Goal: Task Accomplishment & Management: Manage account settings

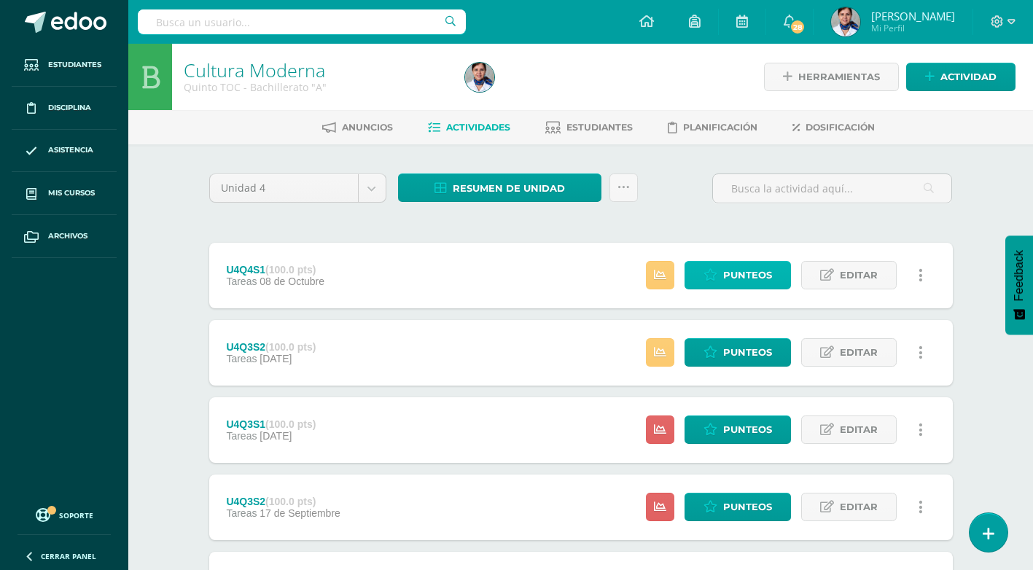
click at [738, 268] on span "Punteos" at bounding box center [747, 275] width 49 height 27
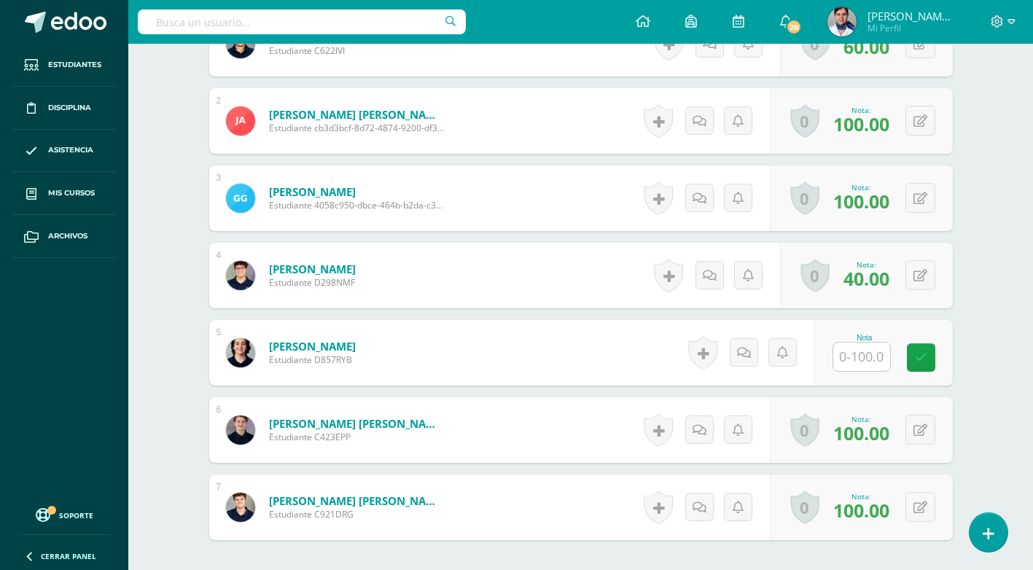
scroll to position [511, 0]
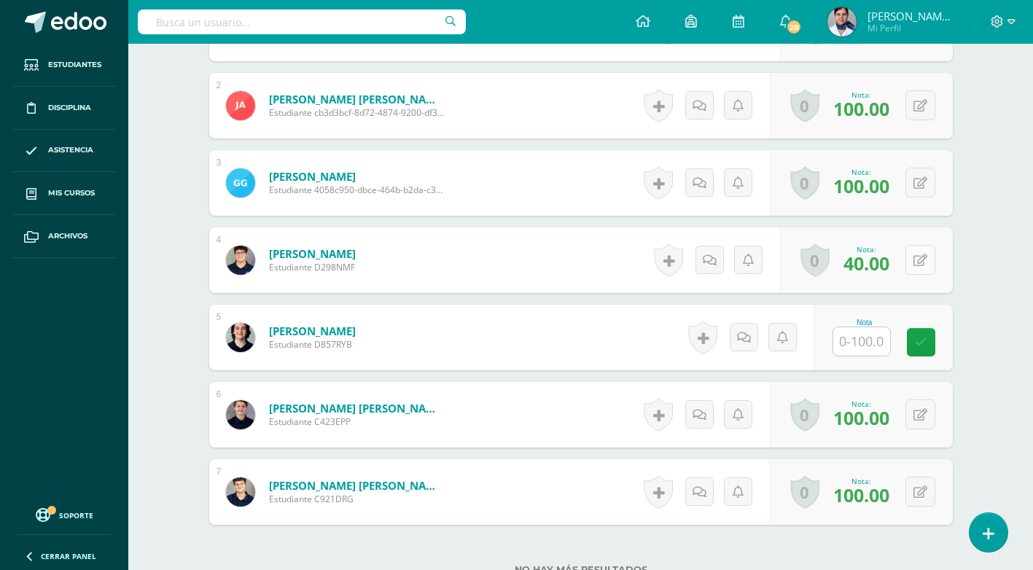
click at [919, 259] on button at bounding box center [920, 260] width 30 height 30
type input "60"
click at [892, 267] on icon at bounding box center [891, 265] width 13 height 12
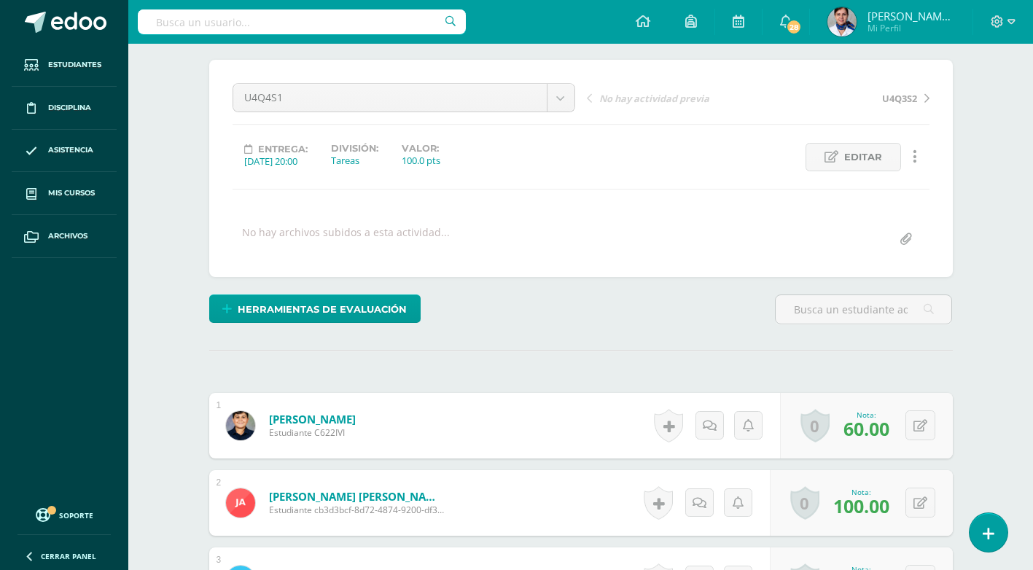
scroll to position [0, 0]
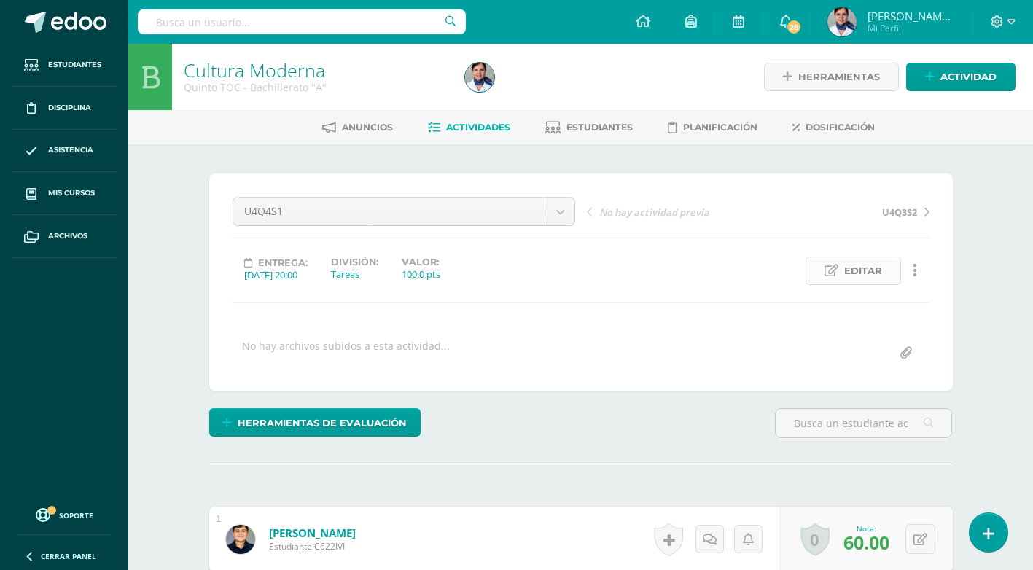
click at [854, 268] on span "Editar" at bounding box center [863, 270] width 38 height 27
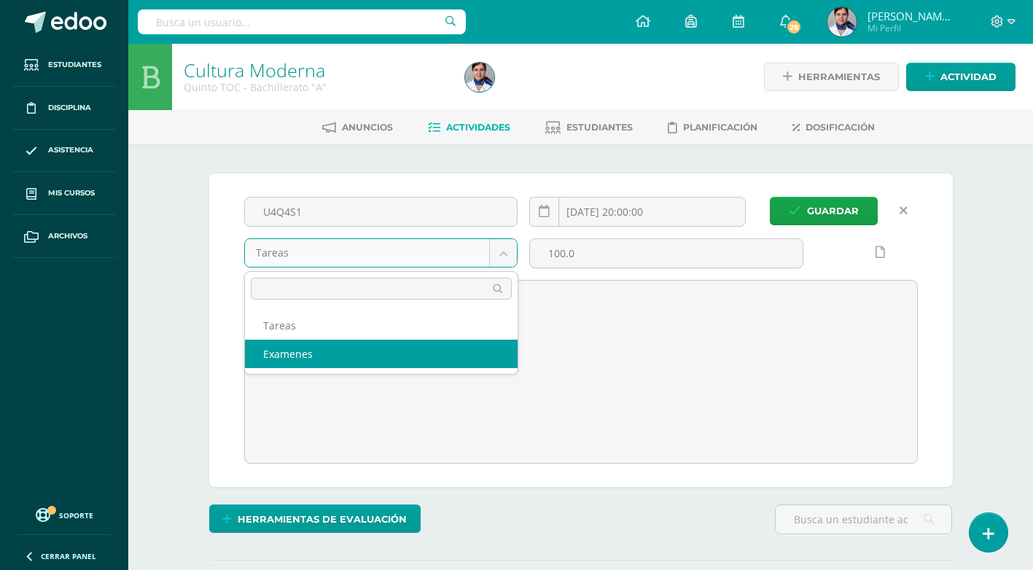
select select "148277"
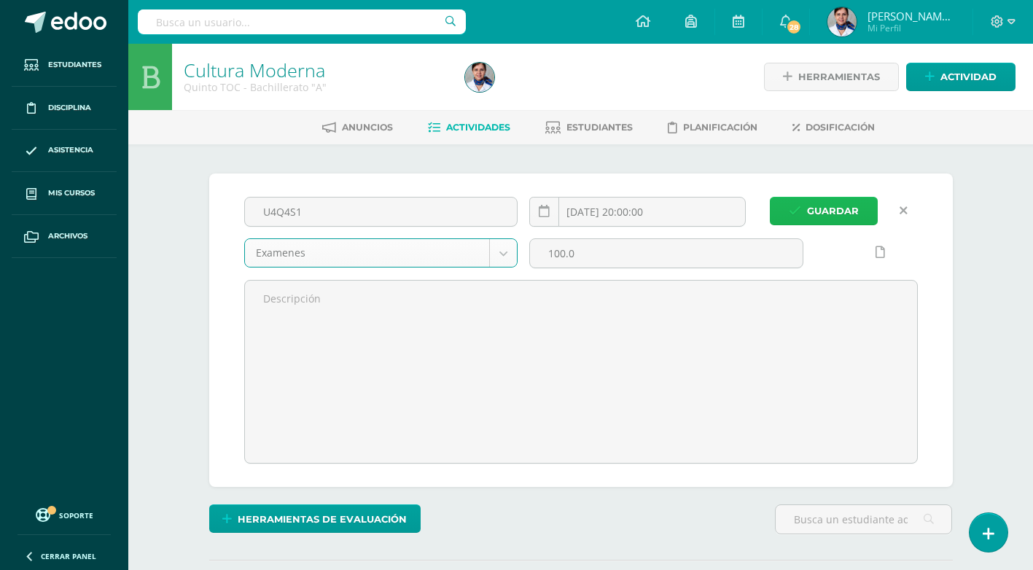
click at [838, 212] on span "Guardar" at bounding box center [833, 211] width 52 height 27
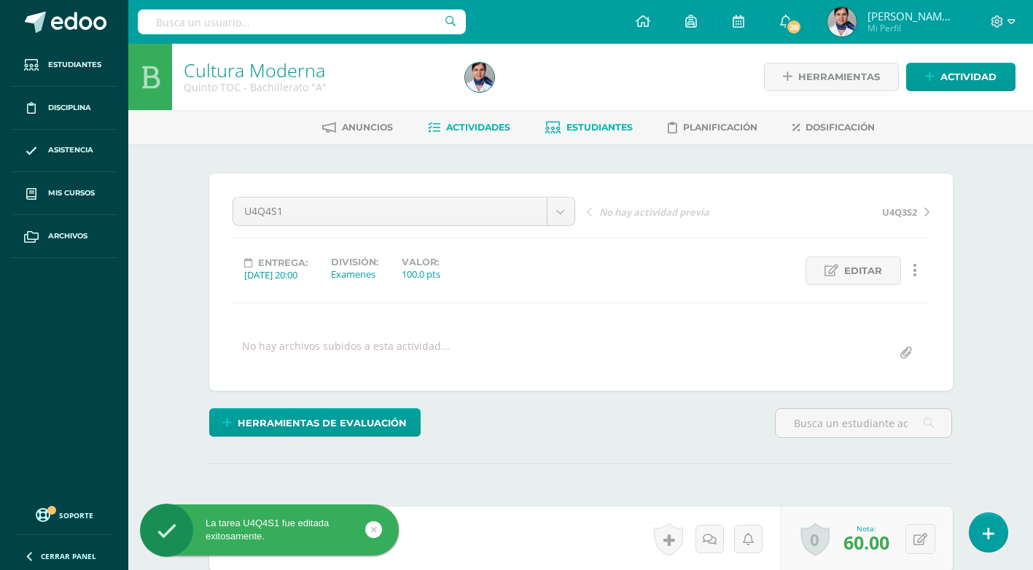
scroll to position [1, 0]
click at [597, 127] on span "Estudiantes" at bounding box center [599, 126] width 66 height 11
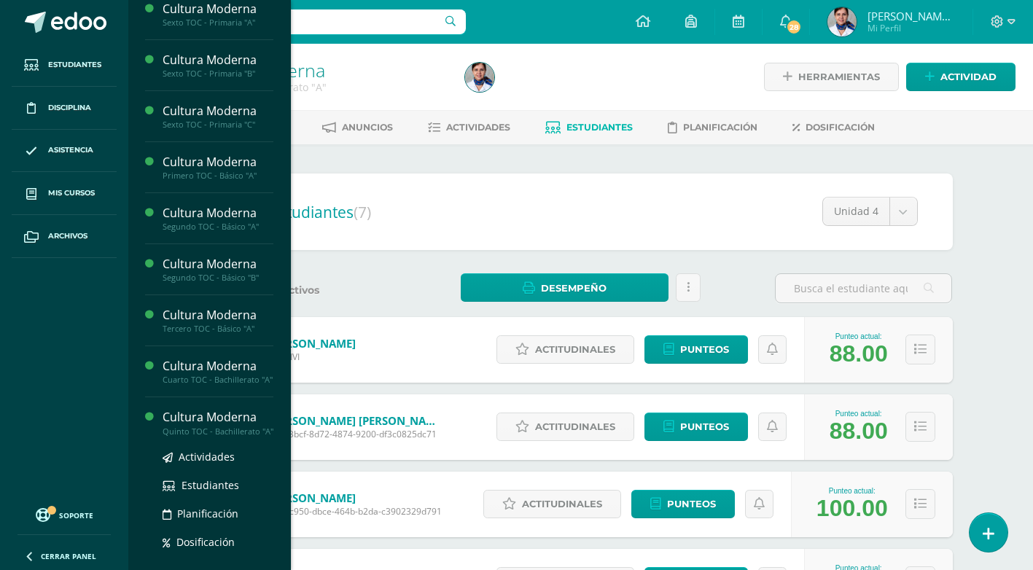
scroll to position [292, 0]
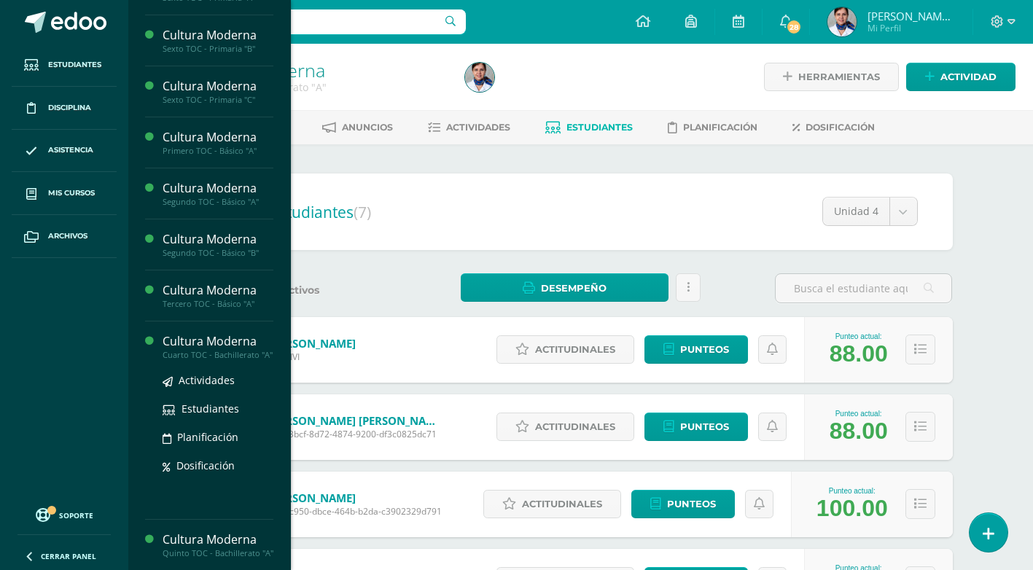
click at [224, 343] on div "Cultura Moderna" at bounding box center [218, 341] width 111 height 17
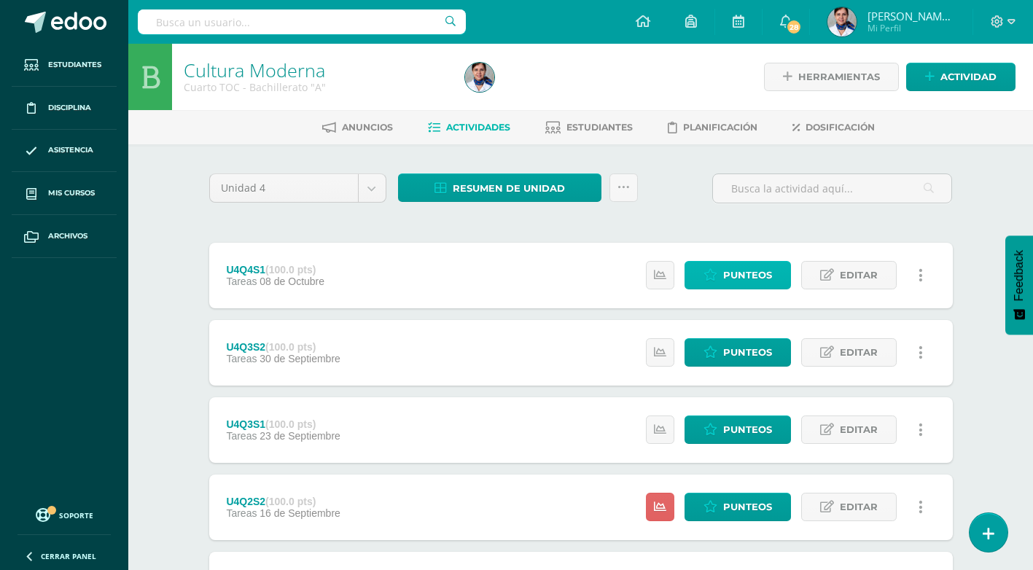
click at [747, 279] on span "Punteos" at bounding box center [747, 275] width 49 height 27
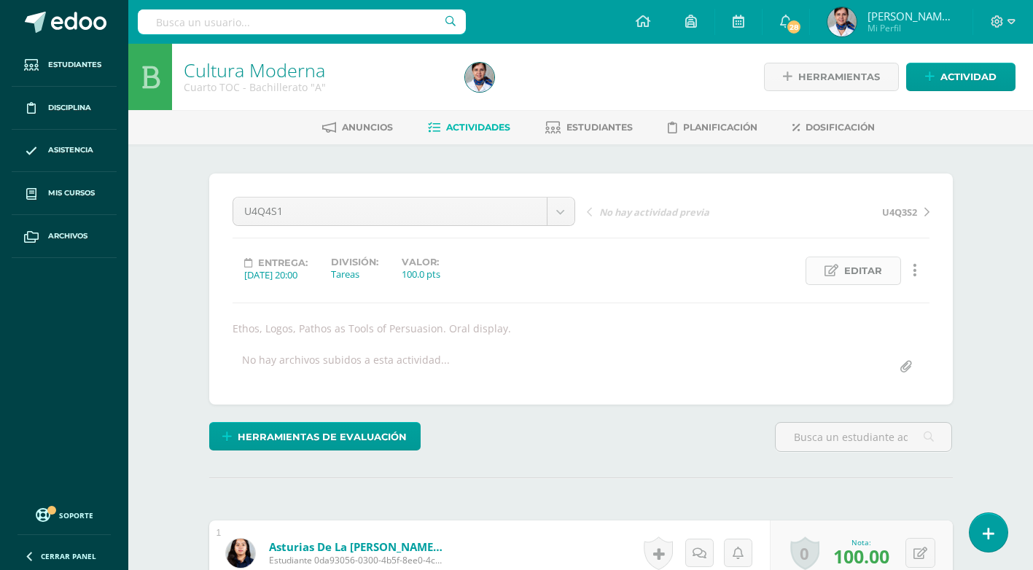
click at [866, 270] on span "Editar" at bounding box center [863, 270] width 38 height 27
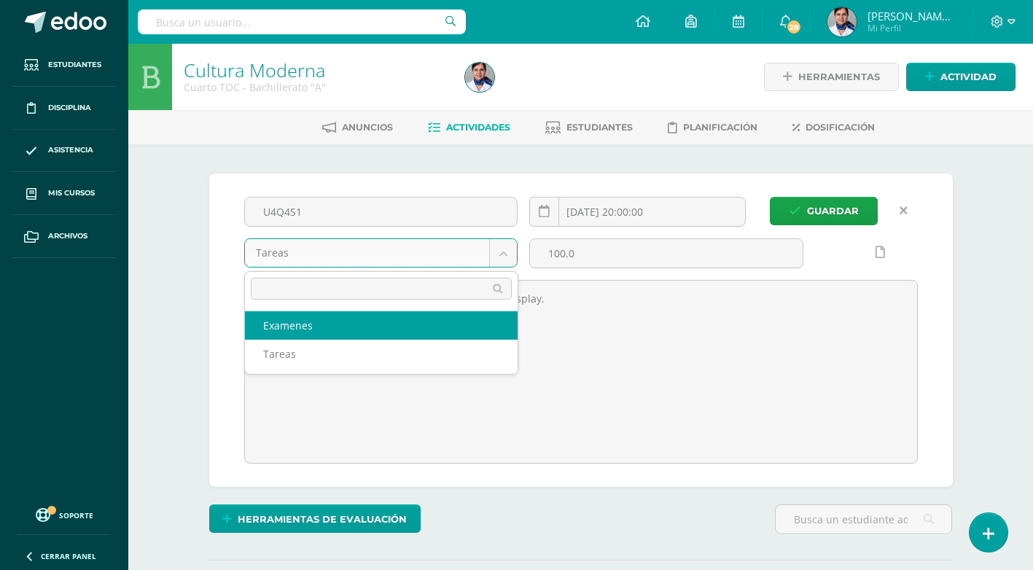
select select "146906"
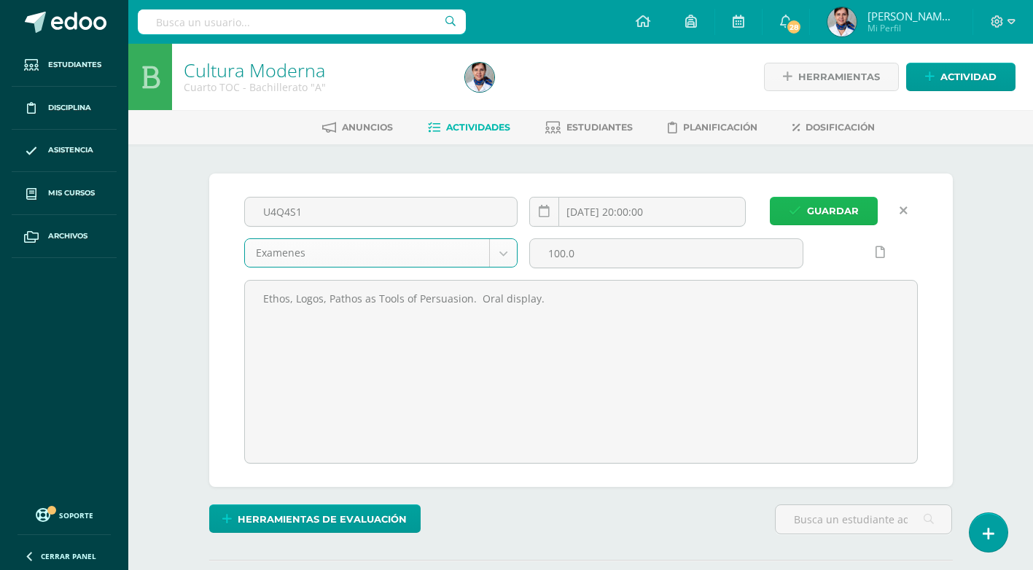
click at [835, 213] on span "Guardar" at bounding box center [833, 211] width 52 height 27
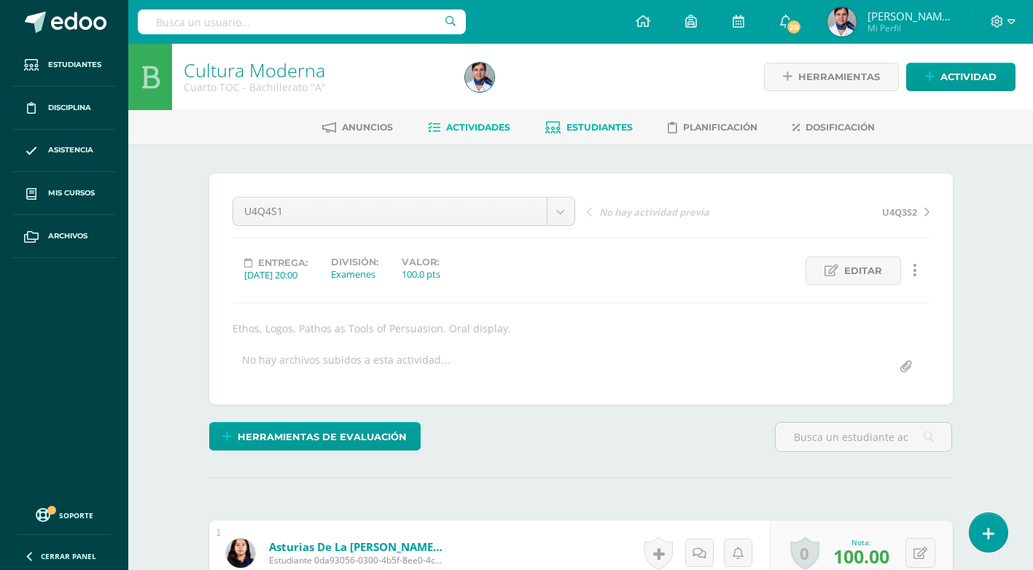
click at [593, 125] on span "Estudiantes" at bounding box center [599, 127] width 66 height 11
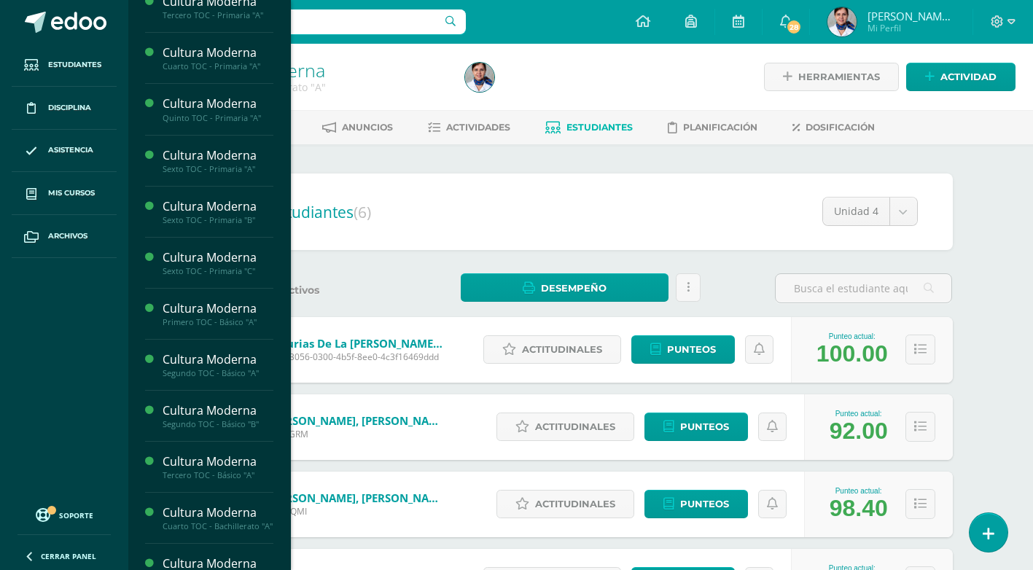
scroll to position [143, 0]
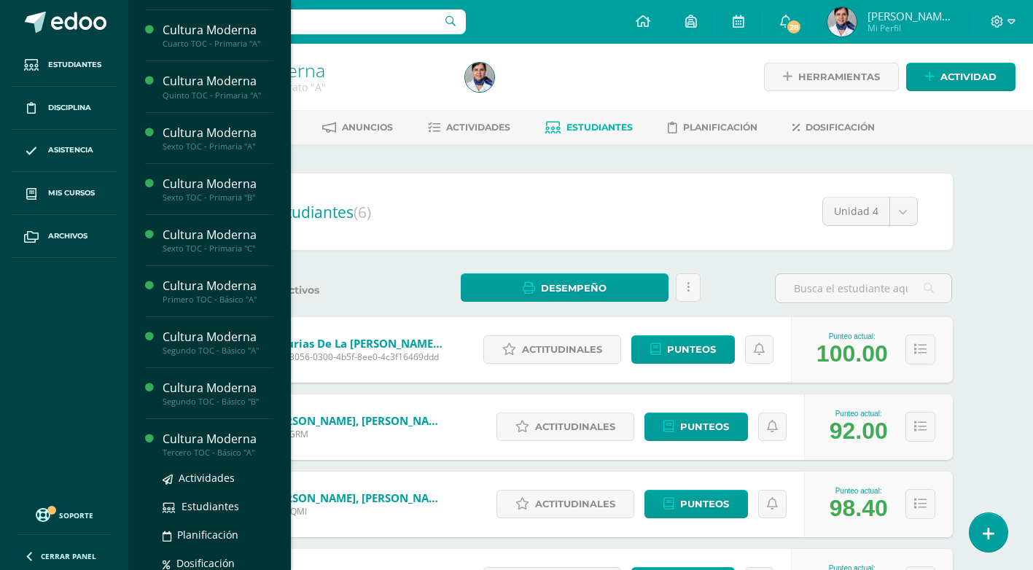
click at [197, 436] on div "Cultura Moderna" at bounding box center [218, 439] width 111 height 17
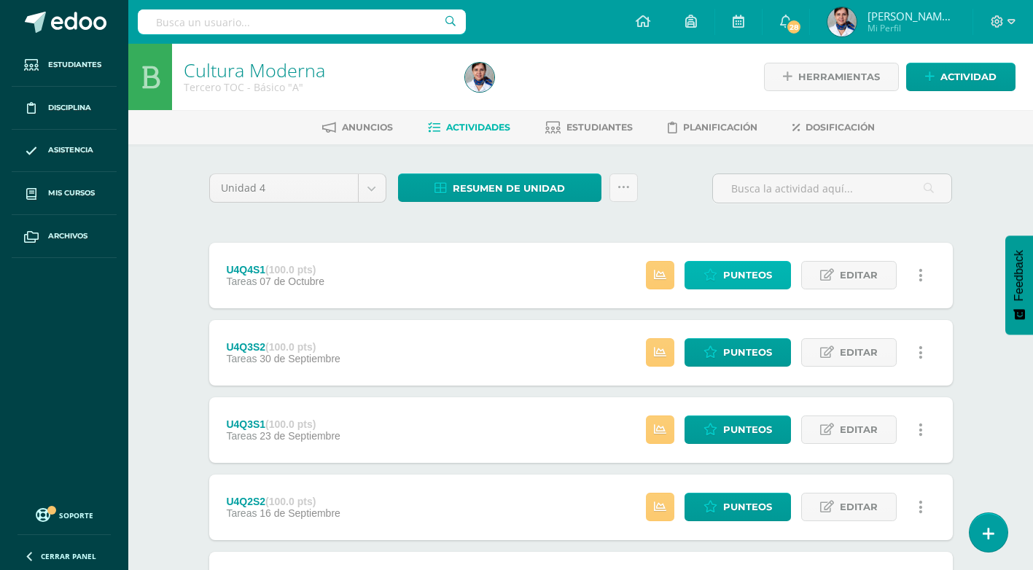
click at [747, 281] on span "Punteos" at bounding box center [747, 275] width 49 height 27
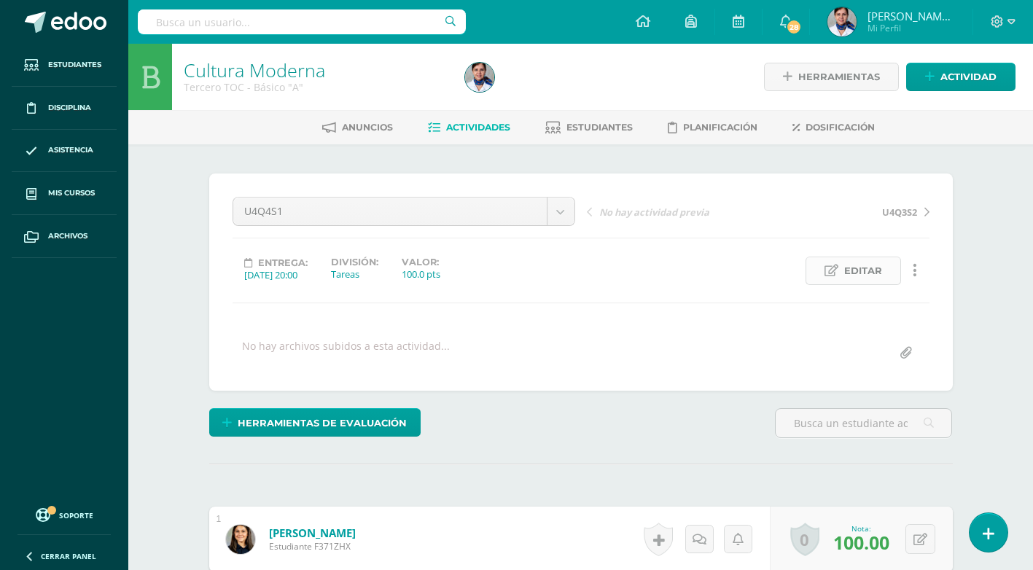
click at [874, 270] on span "Editar" at bounding box center [863, 270] width 38 height 27
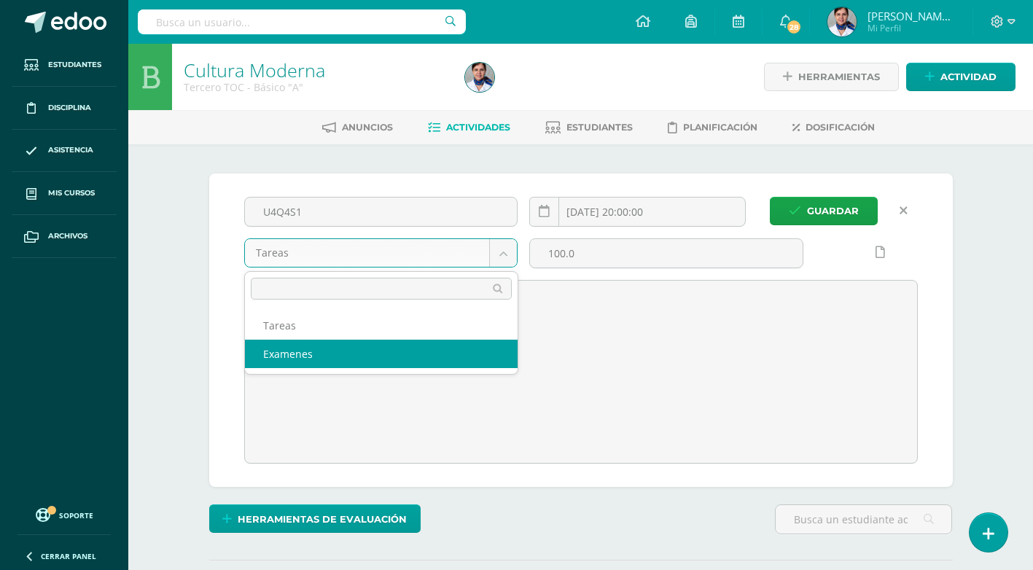
select select "145021"
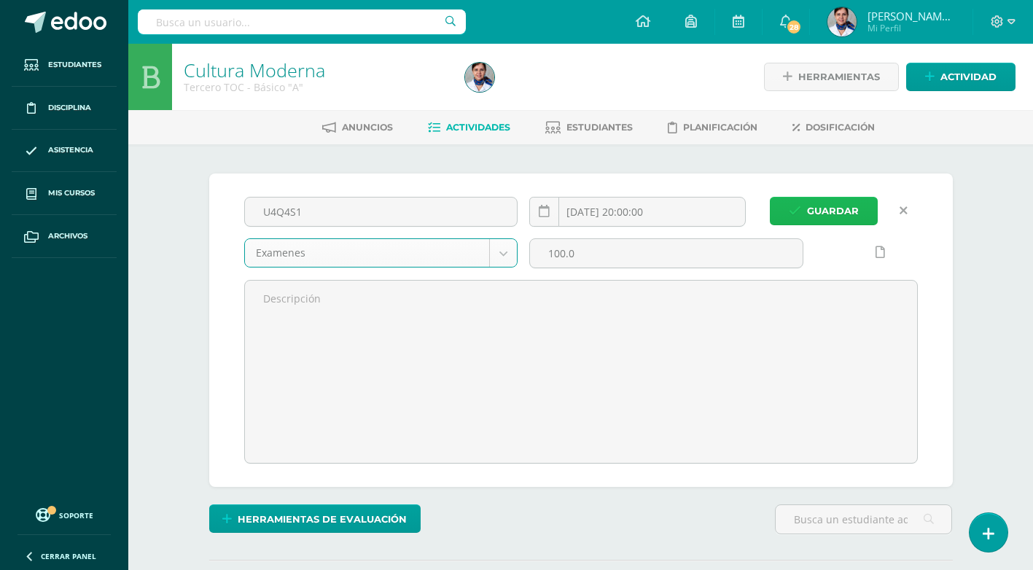
click at [828, 213] on span "Guardar" at bounding box center [833, 211] width 52 height 27
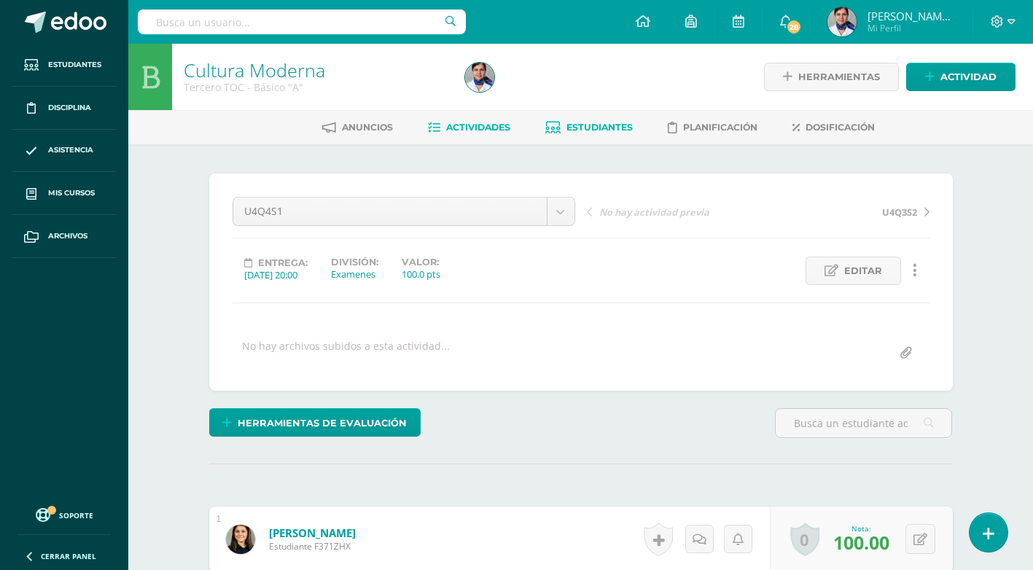
click at [585, 126] on span "Estudiantes" at bounding box center [599, 127] width 66 height 11
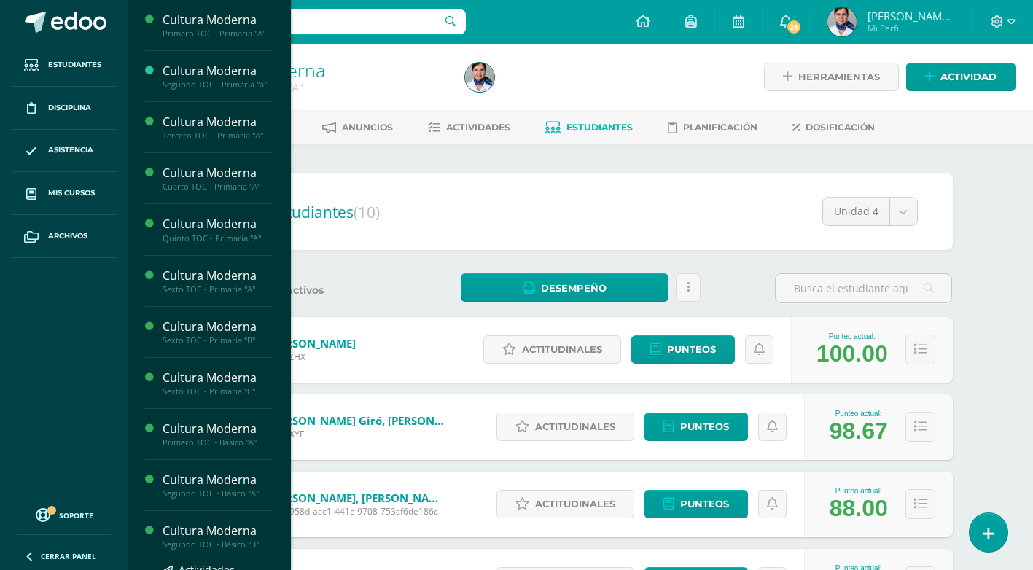
click at [242, 529] on div "Cultura Moderna" at bounding box center [218, 531] width 111 height 17
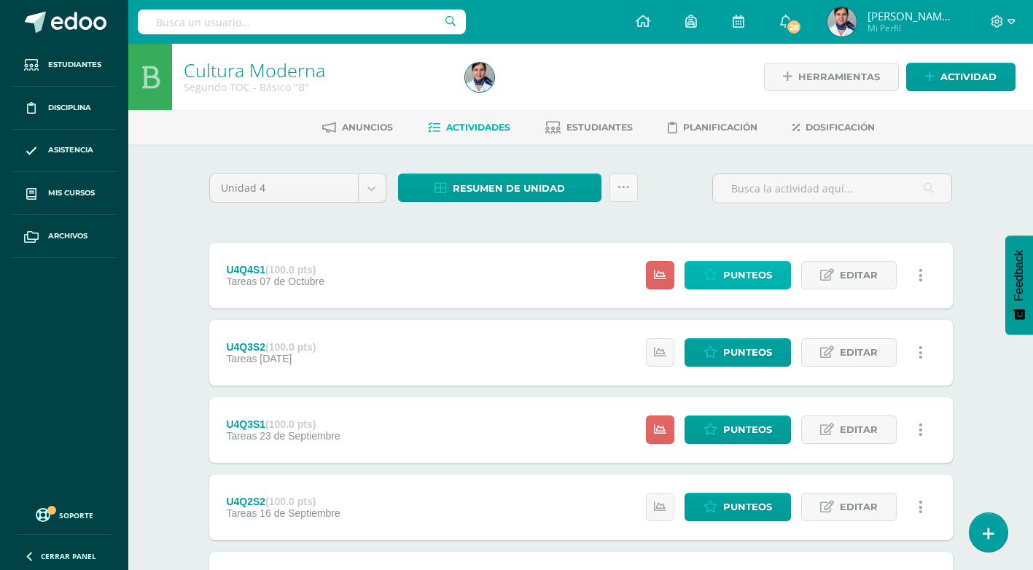
click at [736, 281] on span "Punteos" at bounding box center [747, 275] width 49 height 27
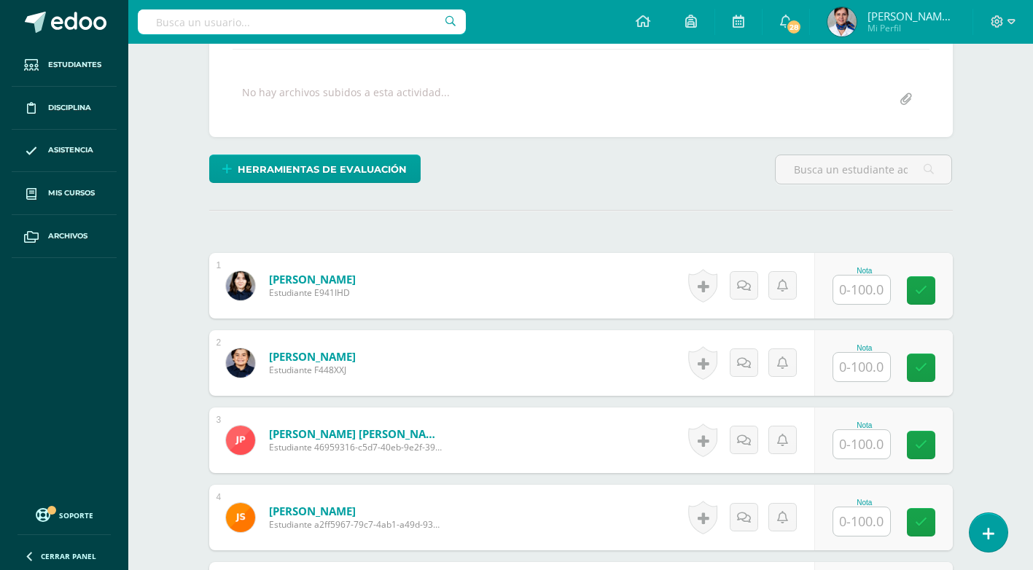
scroll to position [438, 0]
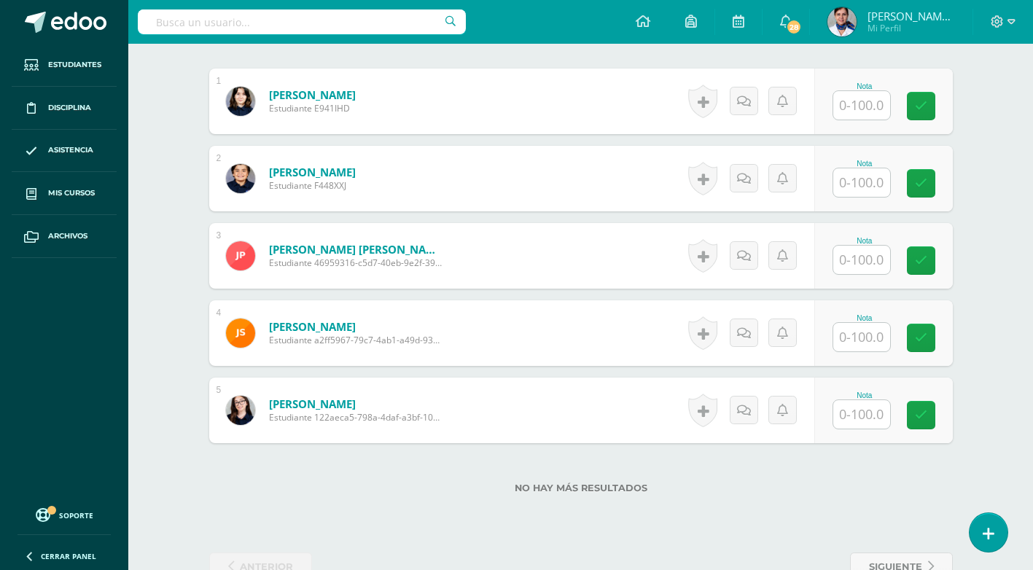
click at [865, 181] on input "text" at bounding box center [861, 182] width 57 height 28
type input "70"
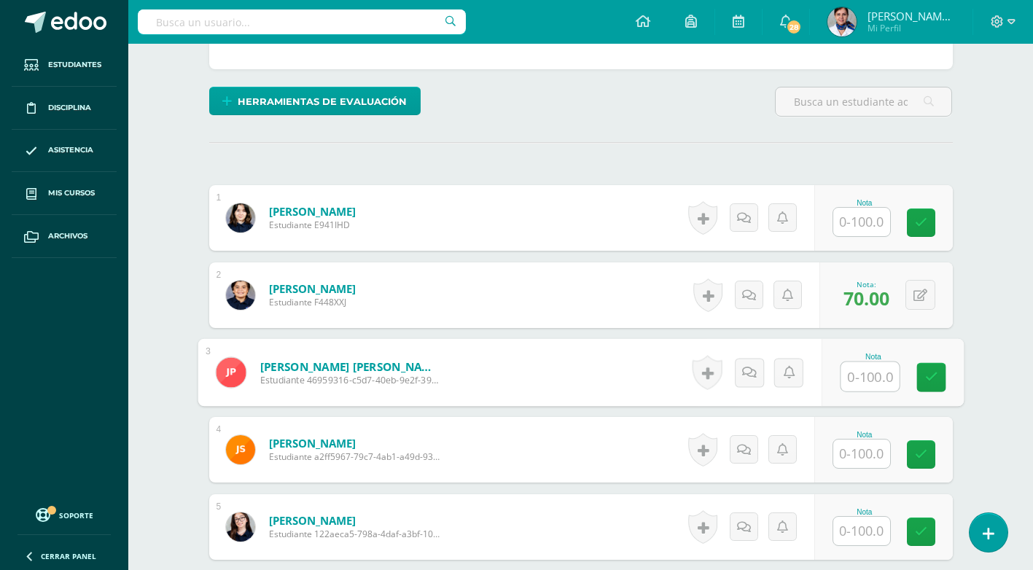
scroll to position [147, 0]
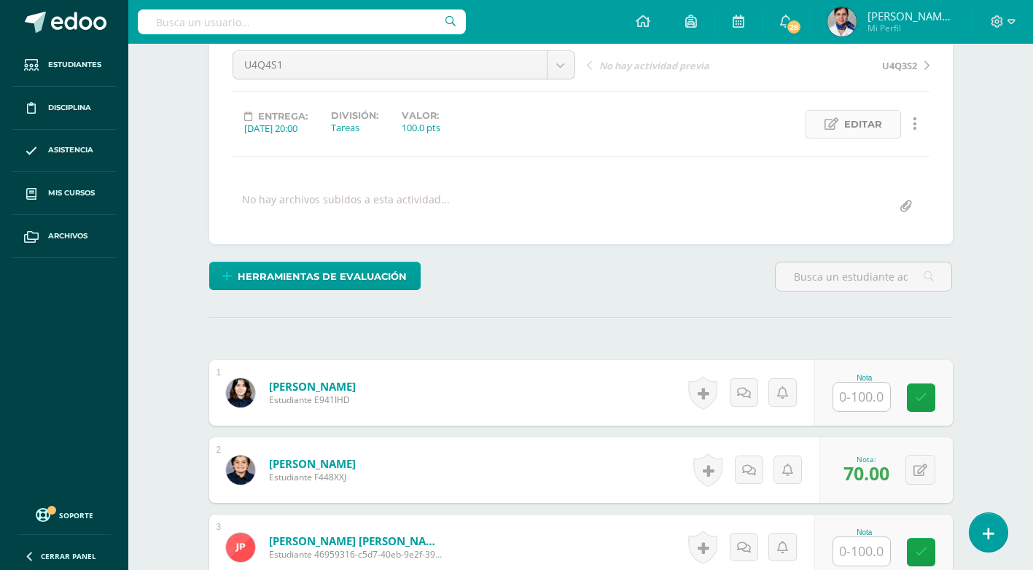
click at [854, 121] on span "Editar" at bounding box center [863, 124] width 38 height 27
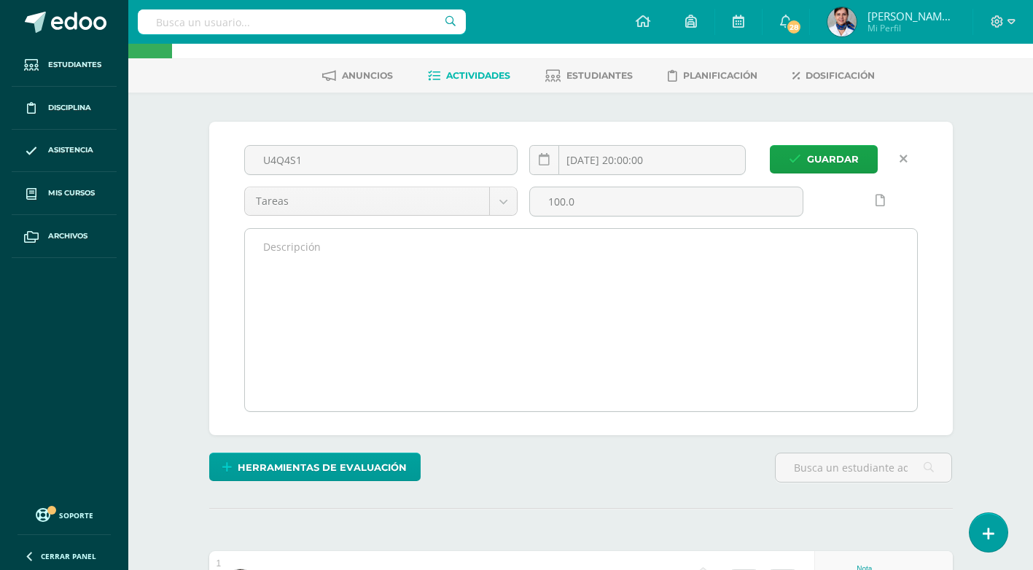
scroll to position [0, 0]
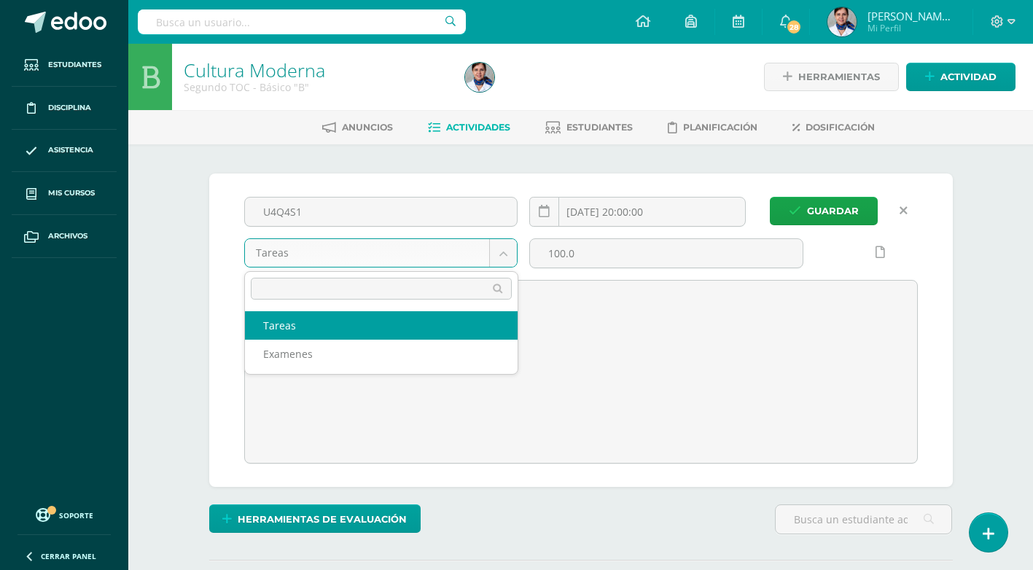
click at [505, 253] on body "Estudiantes Disciplina Asistencia Mis cursos Archivos Soporte Ayuda Reportar un…" at bounding box center [516, 572] width 1033 height 1145
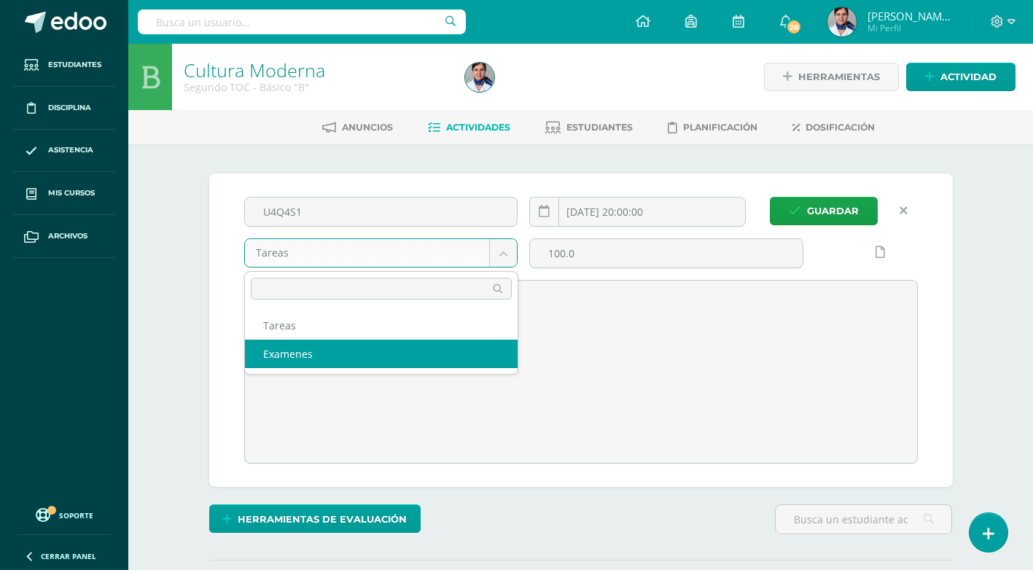
select select "143697"
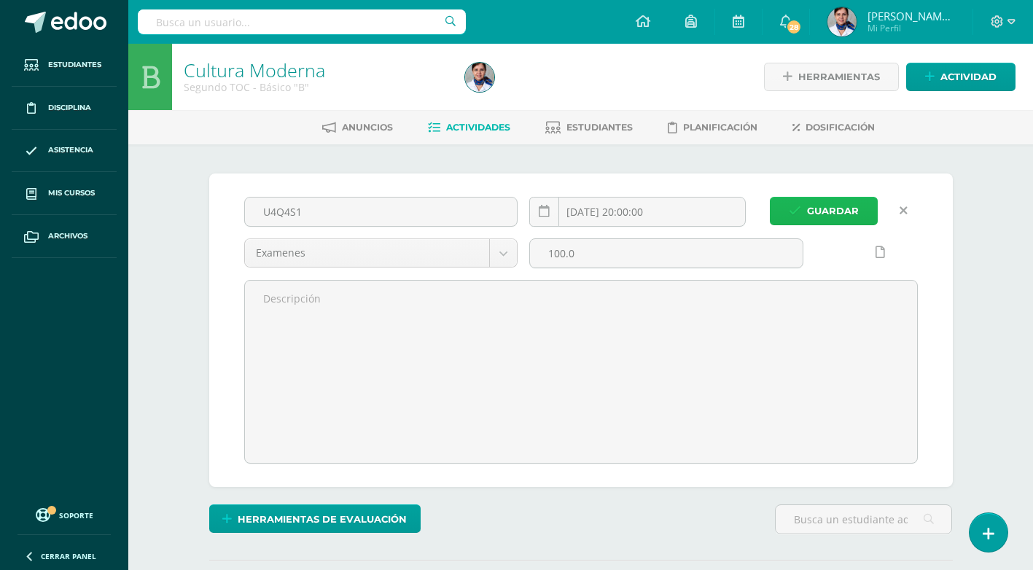
click at [817, 208] on span "Guardar" at bounding box center [833, 211] width 52 height 27
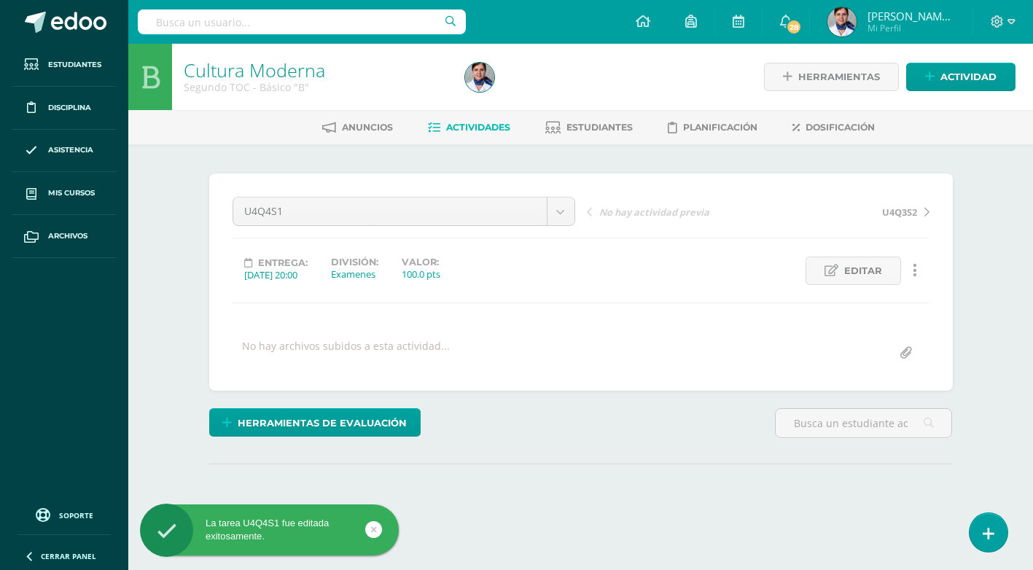
click at [826, 206] on link "U4Q3S2" at bounding box center [843, 211] width 171 height 15
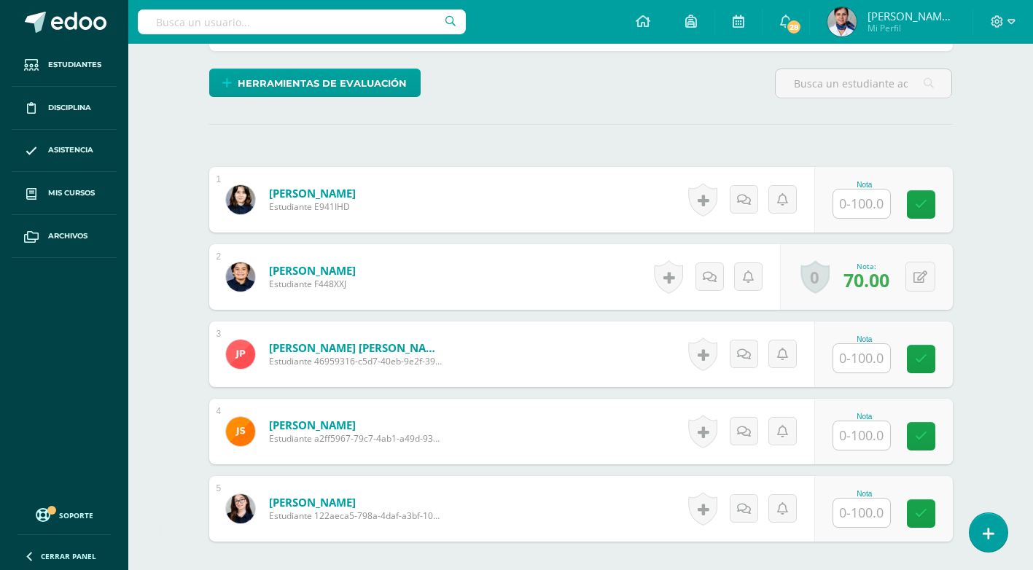
scroll to position [365, 0]
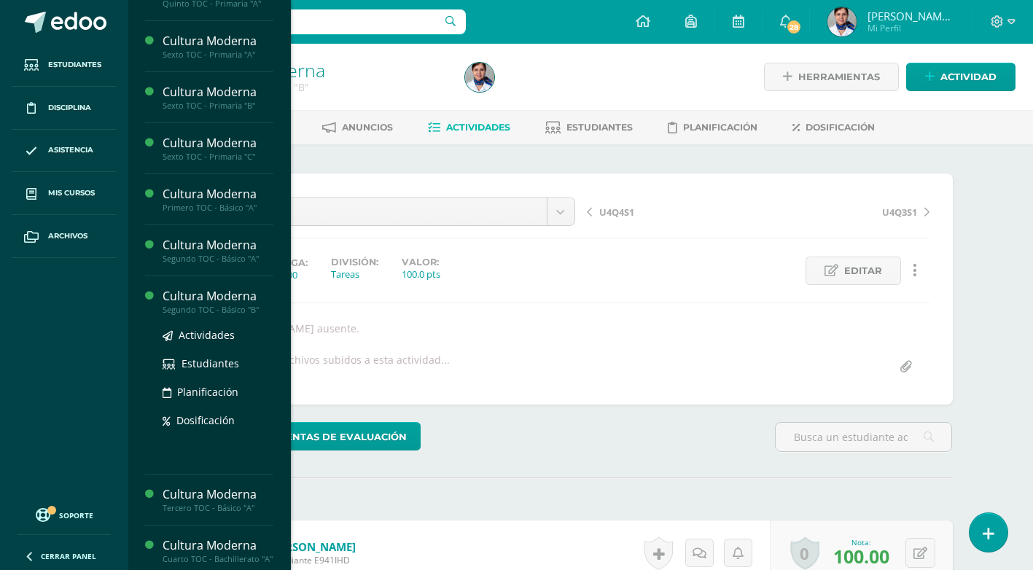
scroll to position [292, 0]
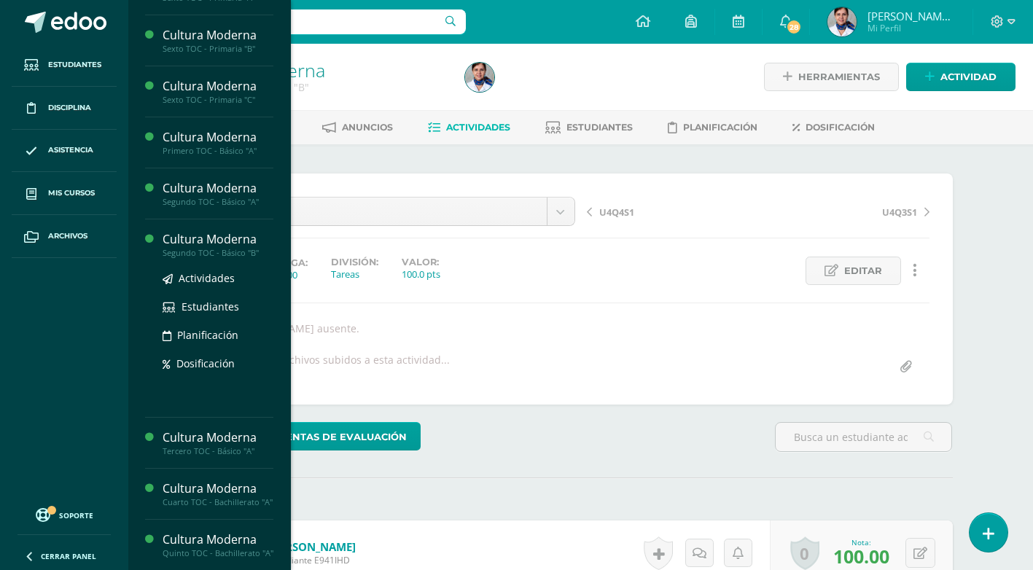
click at [227, 238] on div "Cultura Moderna" at bounding box center [218, 239] width 111 height 17
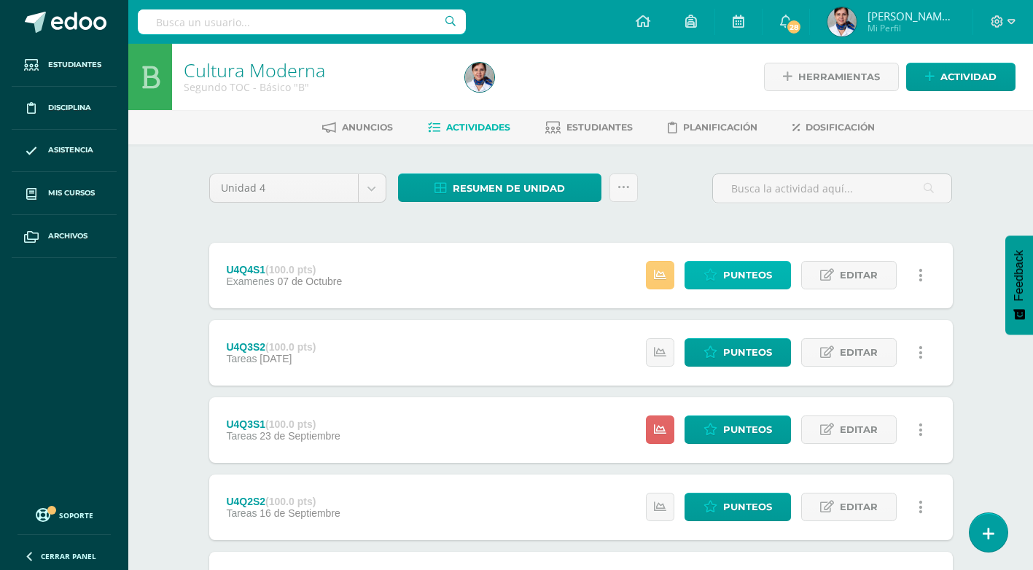
click at [717, 281] on icon at bounding box center [710, 275] width 14 height 12
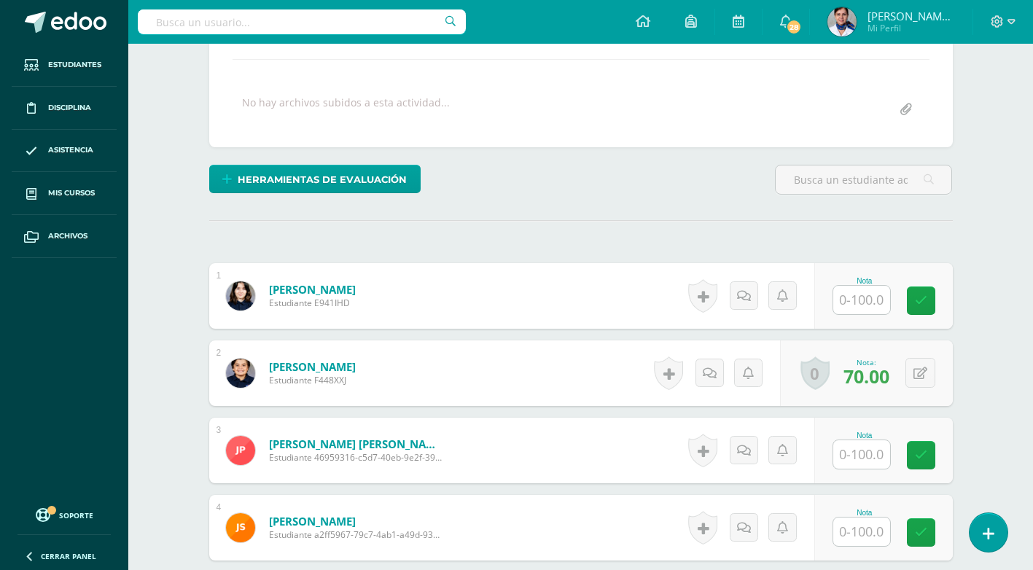
scroll to position [292, 0]
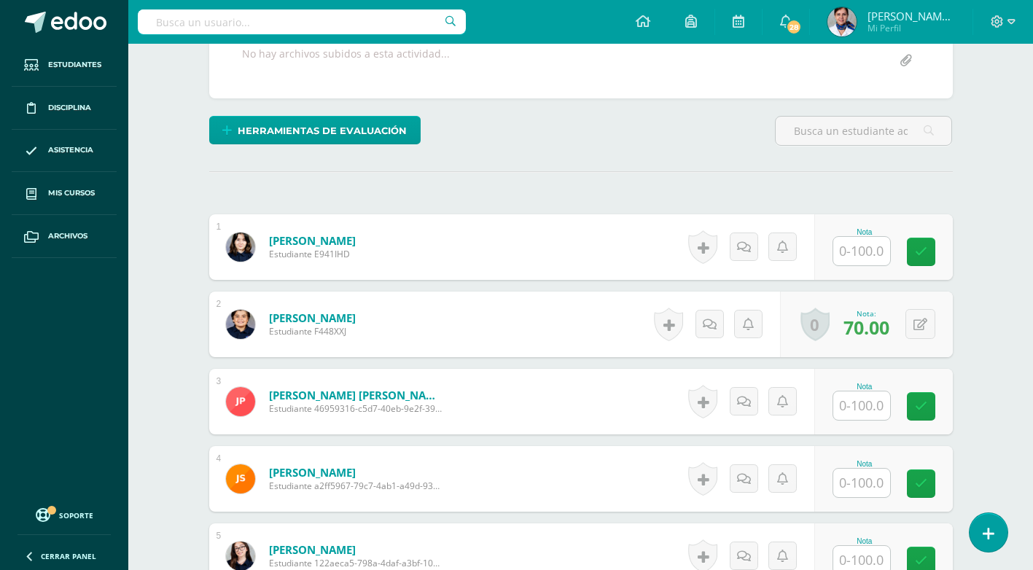
click at [868, 401] on input "text" at bounding box center [861, 405] width 57 height 28
type input "75"
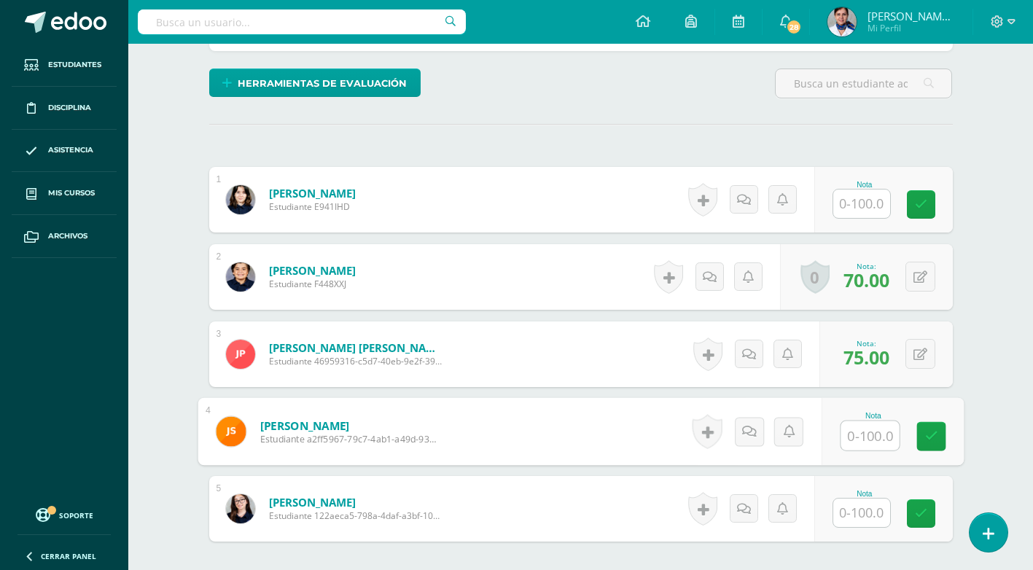
scroll to position [365, 0]
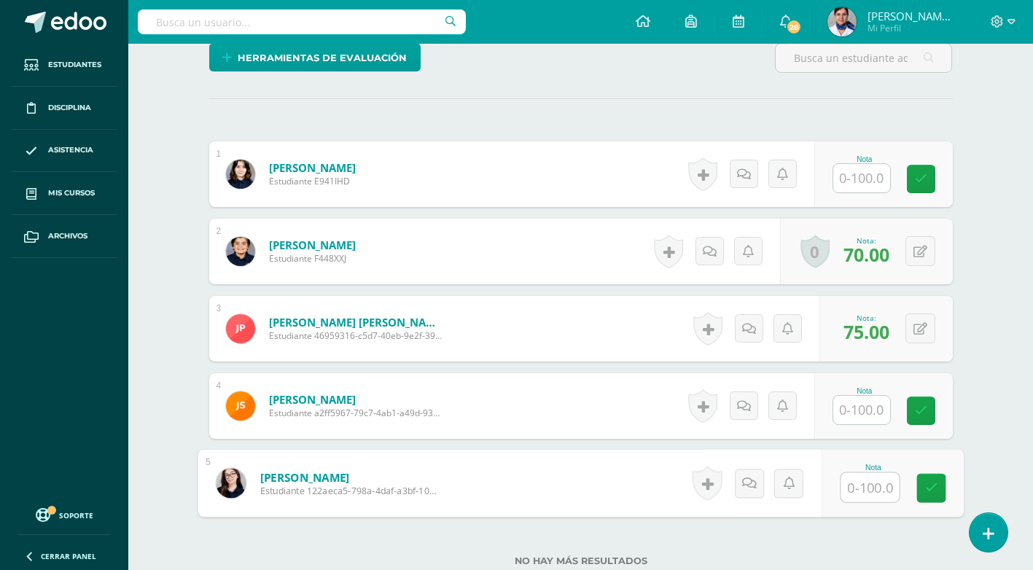
click at [863, 491] on input "text" at bounding box center [870, 487] width 58 height 29
type input "98"
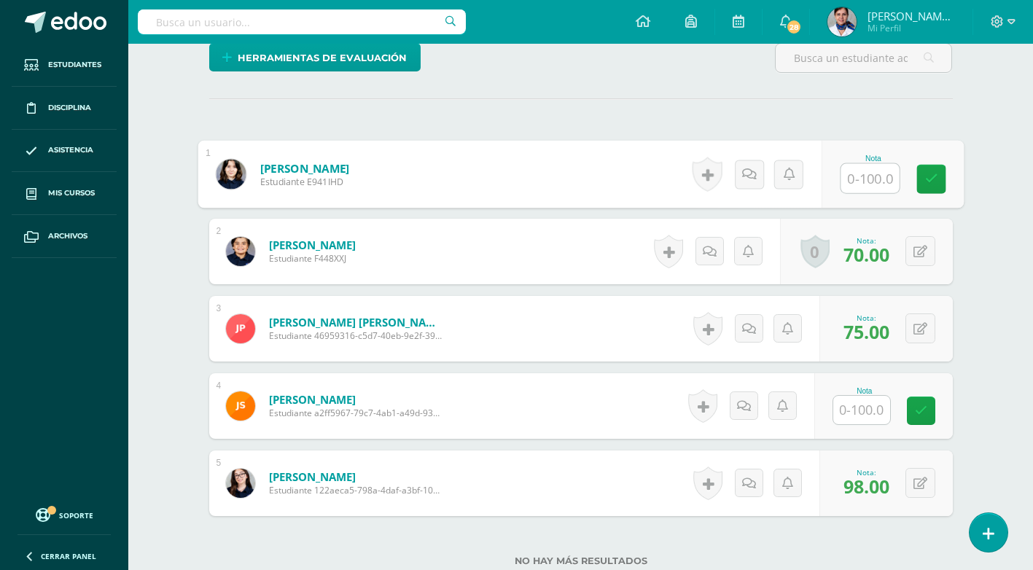
click at [863, 181] on input "text" at bounding box center [870, 178] width 58 height 29
type input "1"
type input "98"
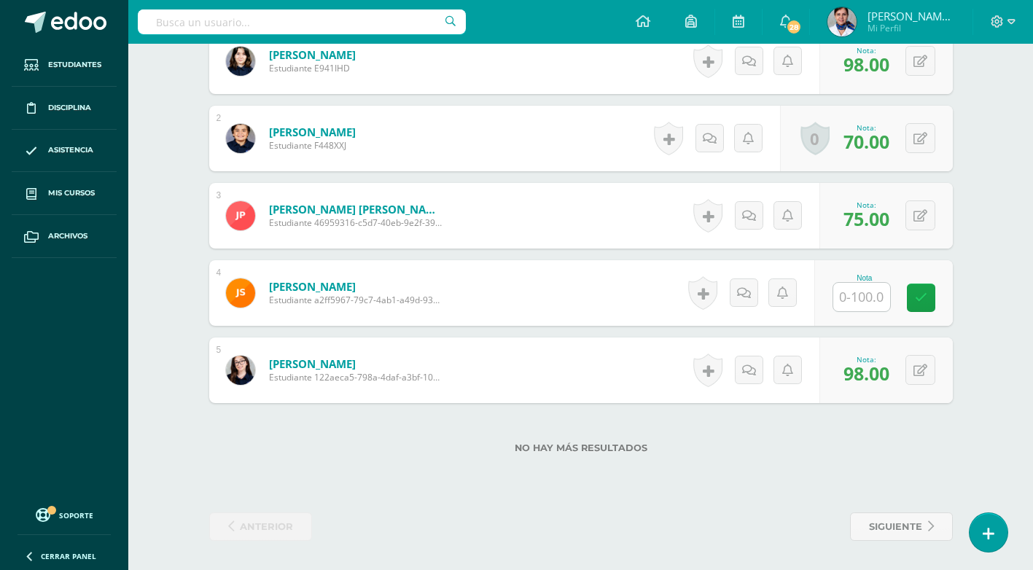
scroll to position [0, 0]
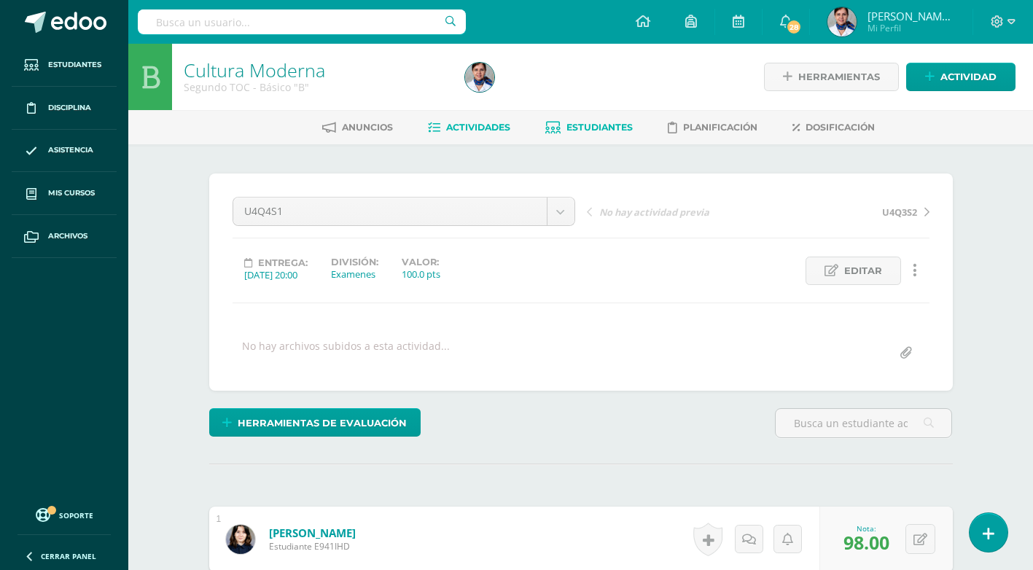
click at [591, 125] on span "Estudiantes" at bounding box center [599, 127] width 66 height 11
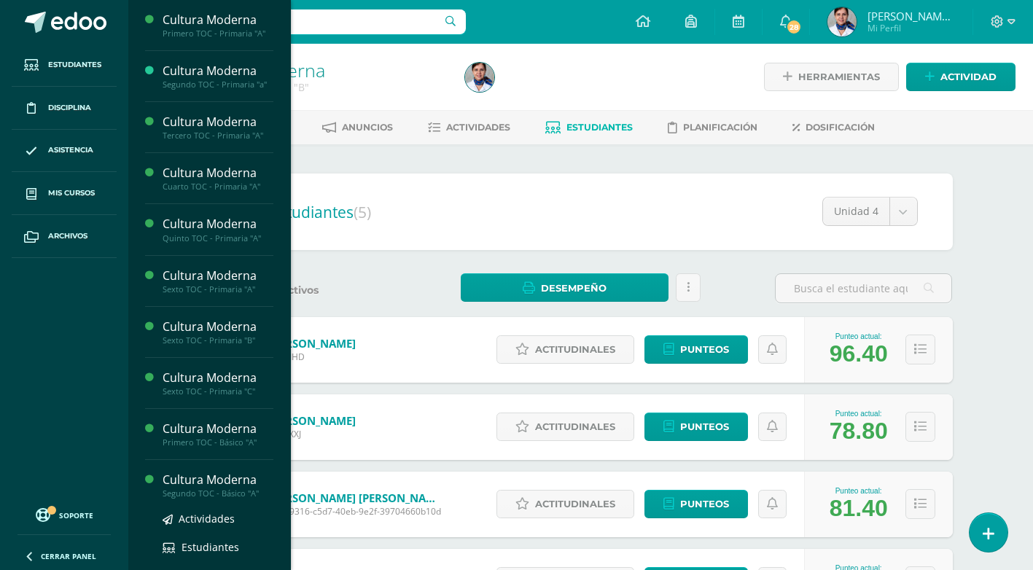
click at [237, 478] on div "Cultura Moderna" at bounding box center [218, 480] width 111 height 17
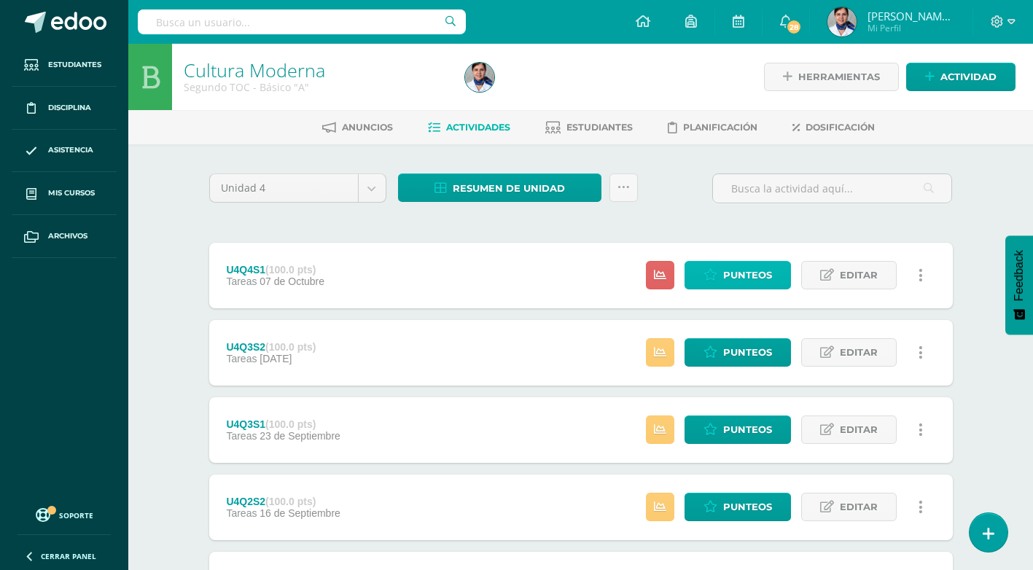
click at [724, 278] on span "Punteos" at bounding box center [747, 275] width 49 height 27
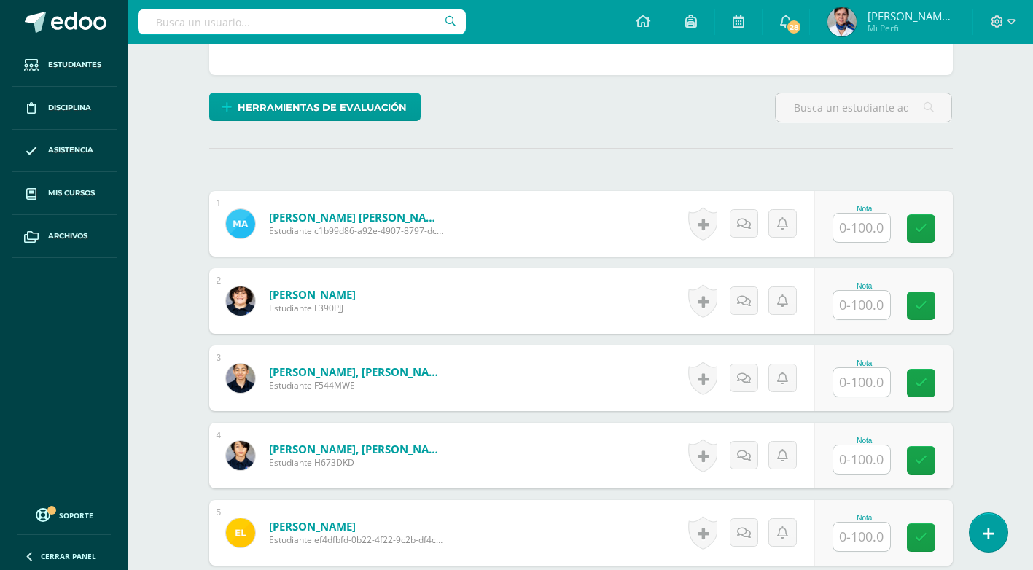
scroll to position [365, 0]
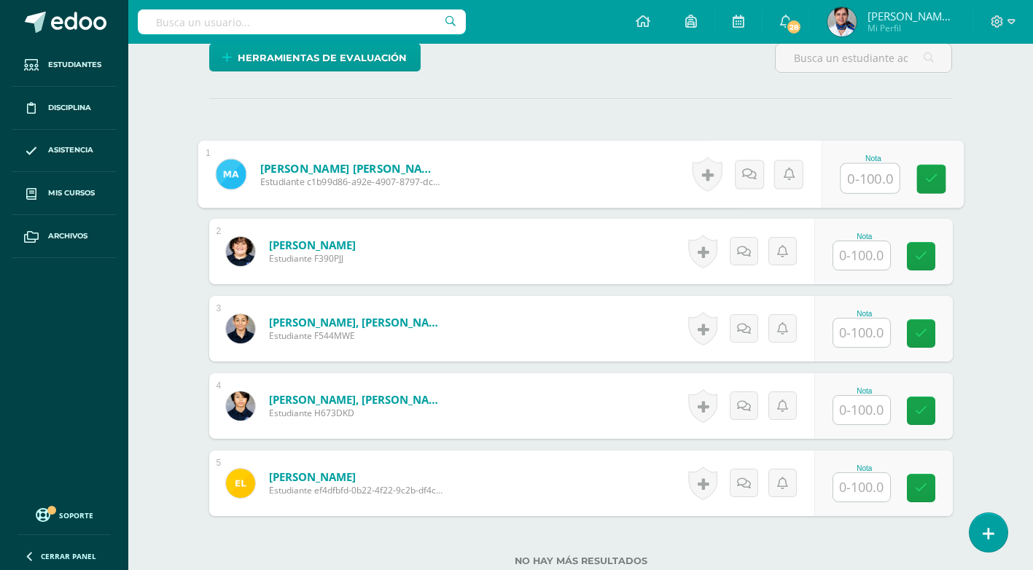
click at [858, 174] on input "text" at bounding box center [870, 178] width 58 height 29
type input "80"
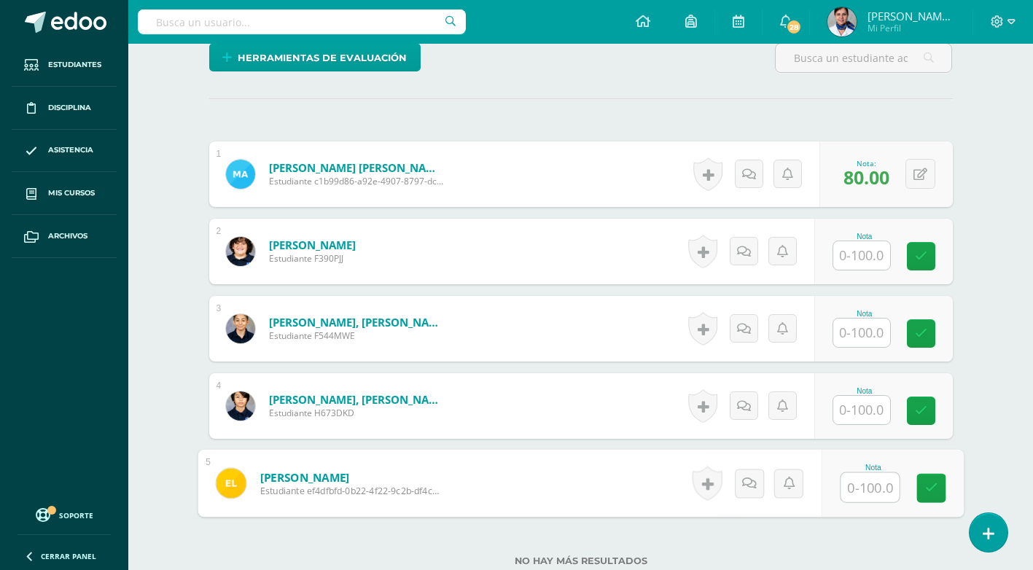
click at [867, 483] on input "text" at bounding box center [870, 487] width 58 height 29
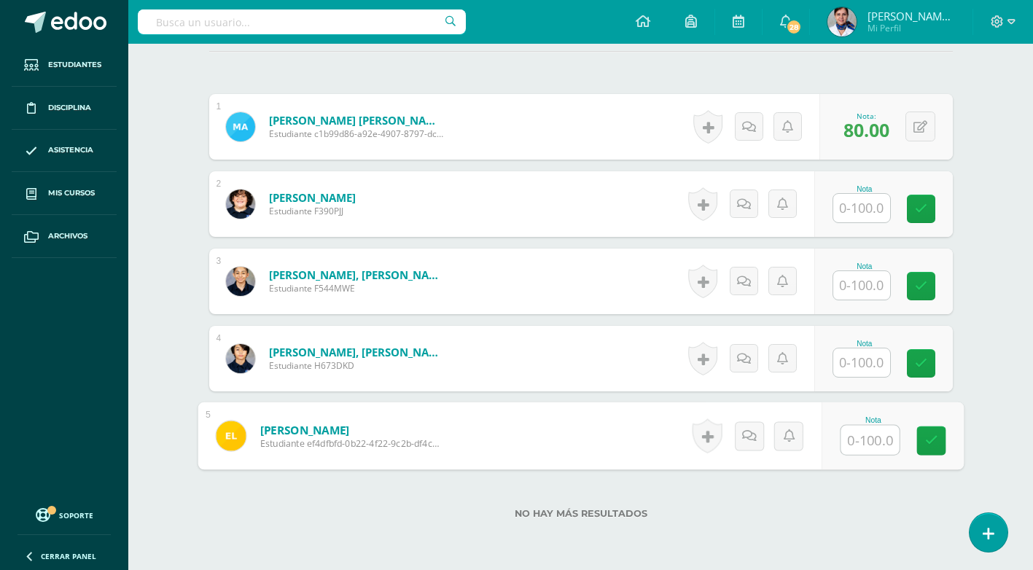
scroll to position [438, 0]
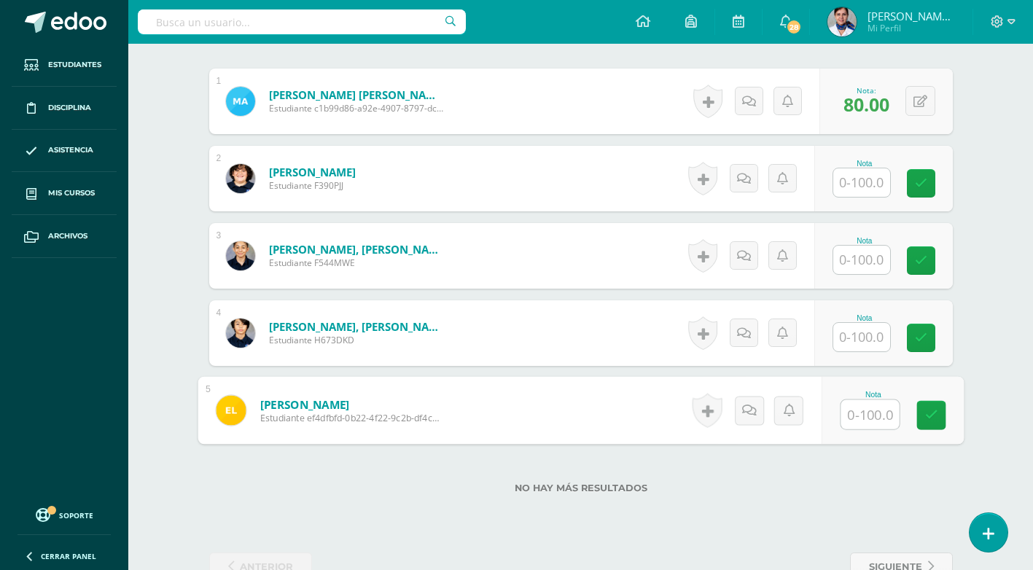
click at [876, 415] on input "text" at bounding box center [870, 414] width 58 height 29
type input "100"
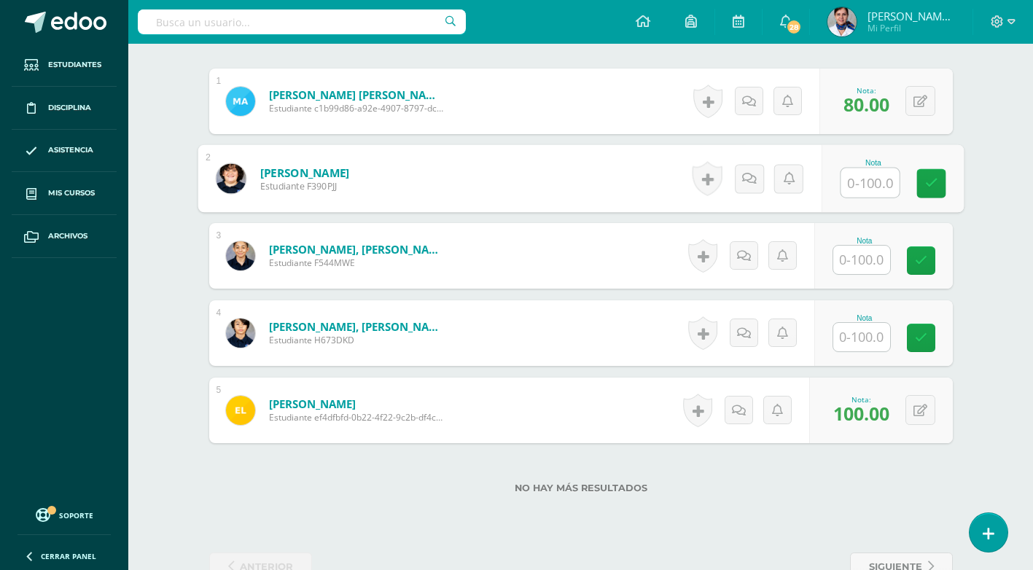
click at [857, 179] on input "text" at bounding box center [870, 182] width 58 height 29
type input "90"
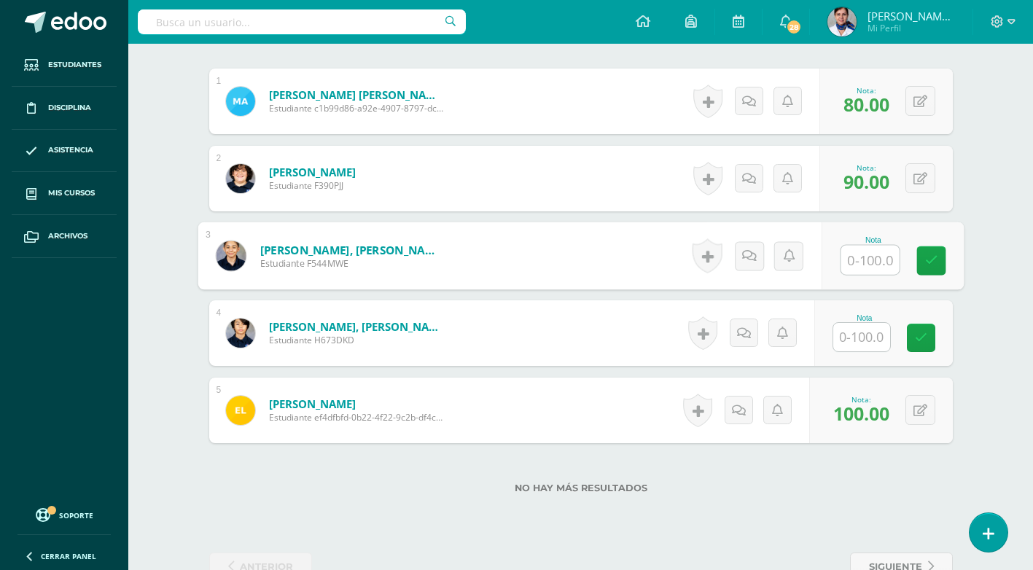
click at [873, 266] on input "text" at bounding box center [870, 260] width 58 height 29
type input "90"
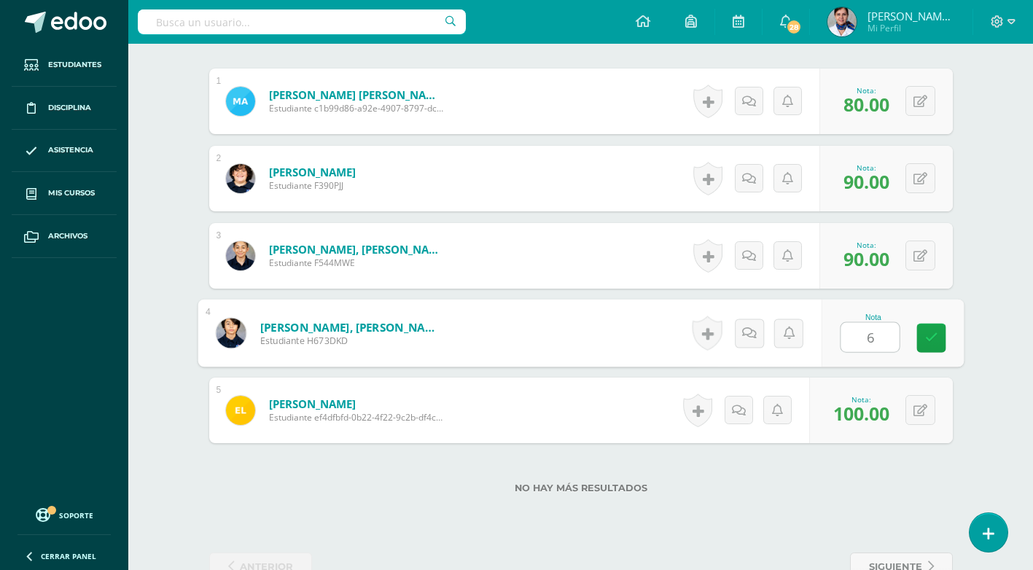
type input "65"
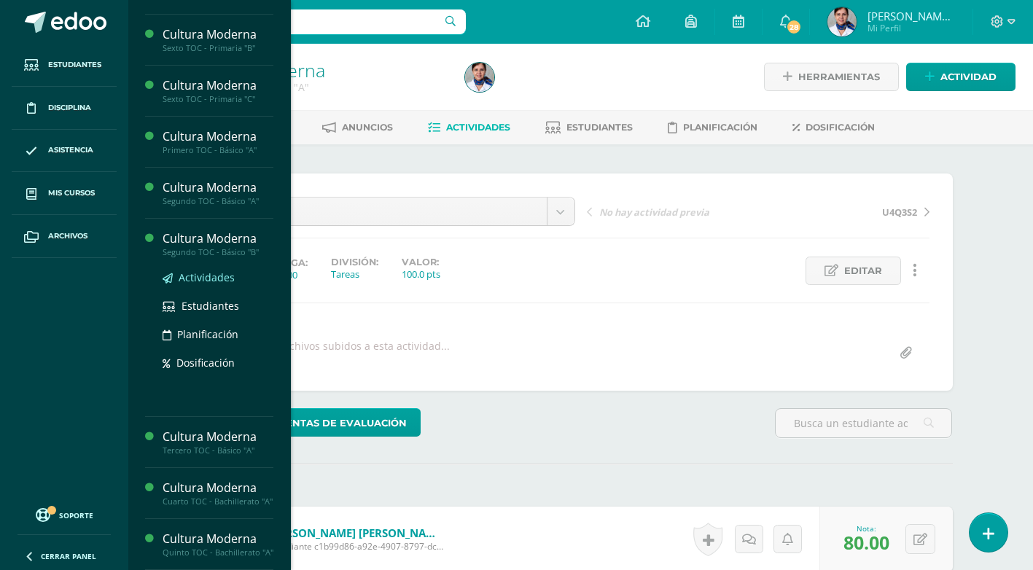
scroll to position [313, 0]
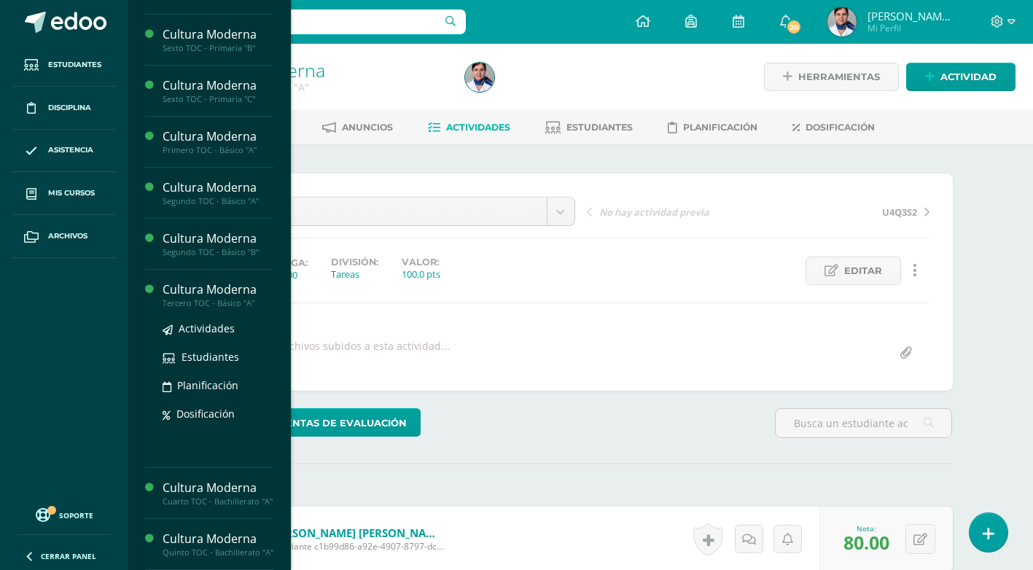
click at [243, 281] on div "Cultura Moderna" at bounding box center [218, 289] width 111 height 17
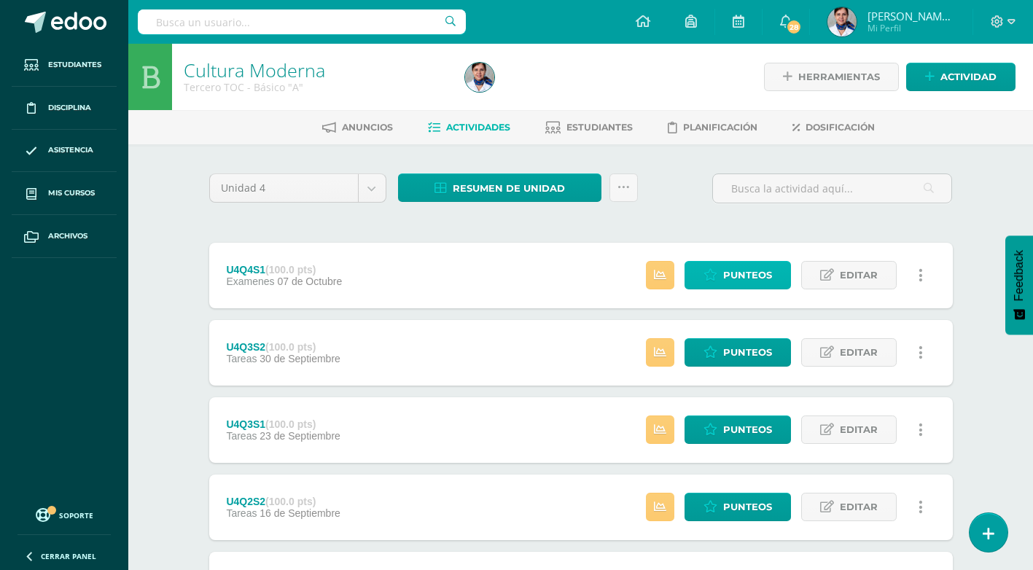
click at [736, 281] on span "Punteos" at bounding box center [747, 275] width 49 height 27
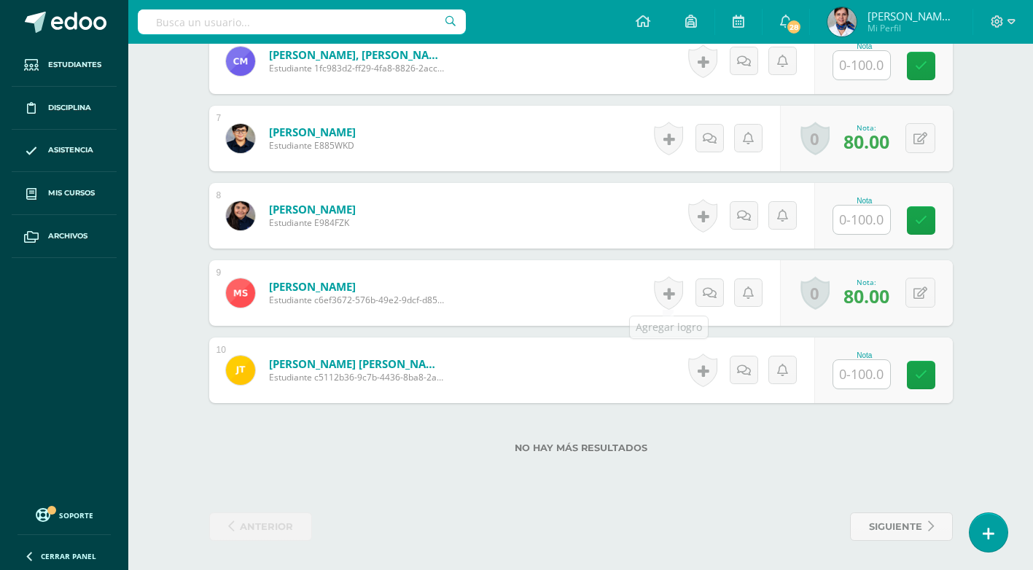
scroll to position [573, 0]
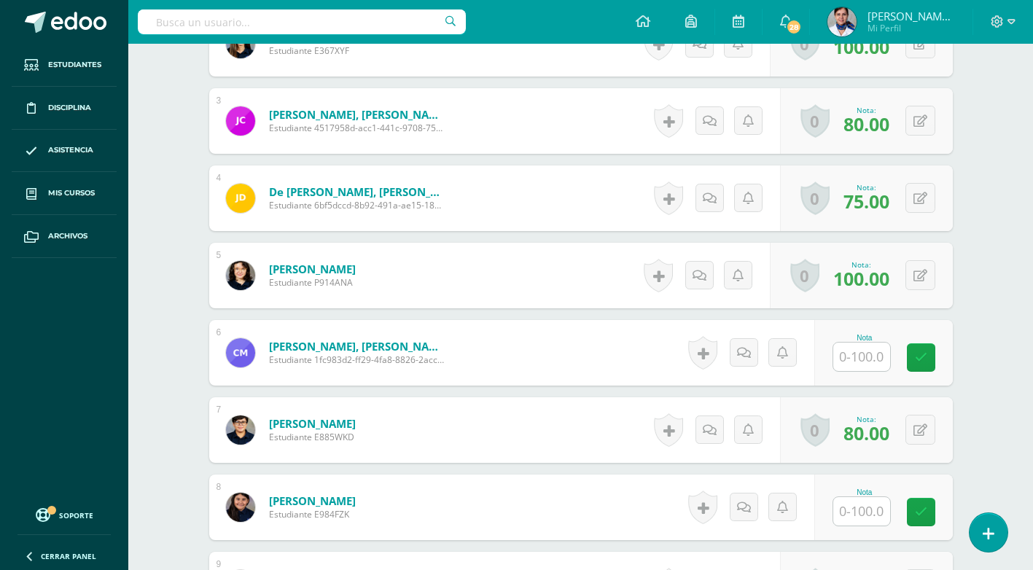
drag, startPoint x: 658, startPoint y: 238, endPoint x: 669, endPoint y: 230, distance: 13.8
click at [667, 230] on div "1 [PERSON_NAME] Estudiante F371ZHX Nota 100.00 0 [GEOGRAPHIC_DATA] Logros obten…" at bounding box center [581, 314] width 744 height 761
click at [149, 396] on div "Cultura Moderna Tercero TOC - Básico "A" Herramientas Detalle de asistencias Ac…" at bounding box center [580, 166] width 905 height 1391
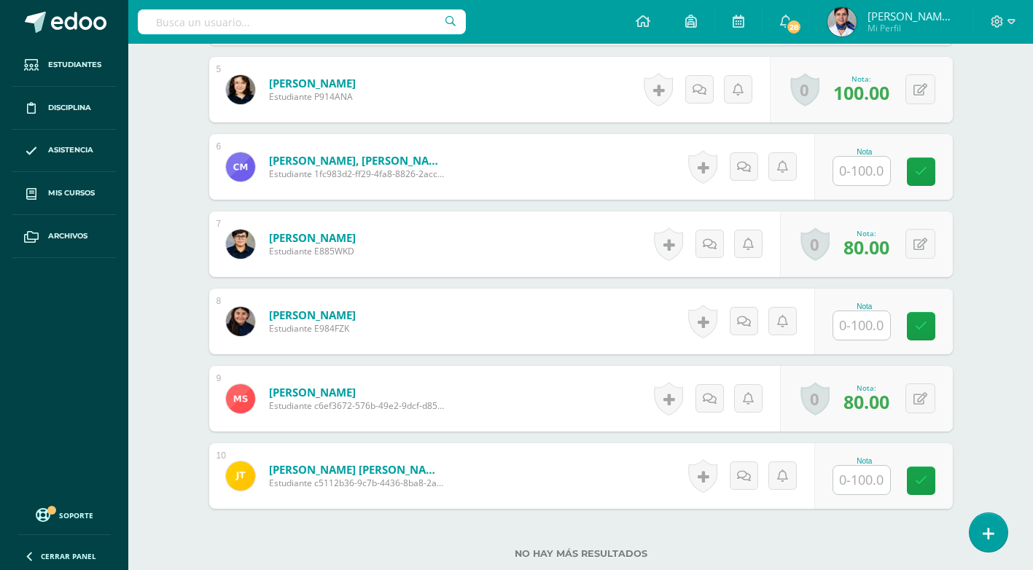
scroll to position [865, 0]
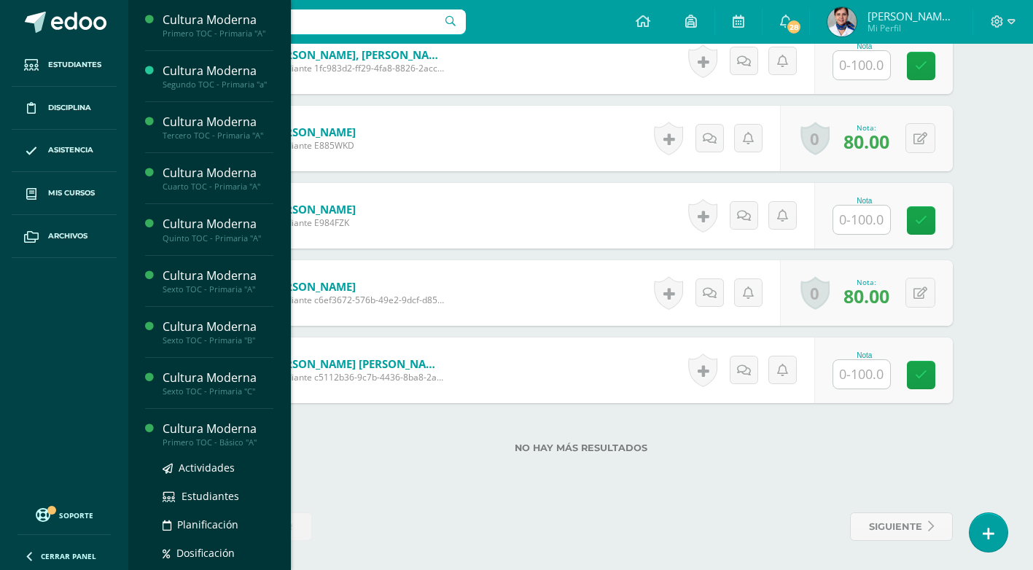
click at [230, 426] on div "Cultura Moderna" at bounding box center [218, 429] width 111 height 17
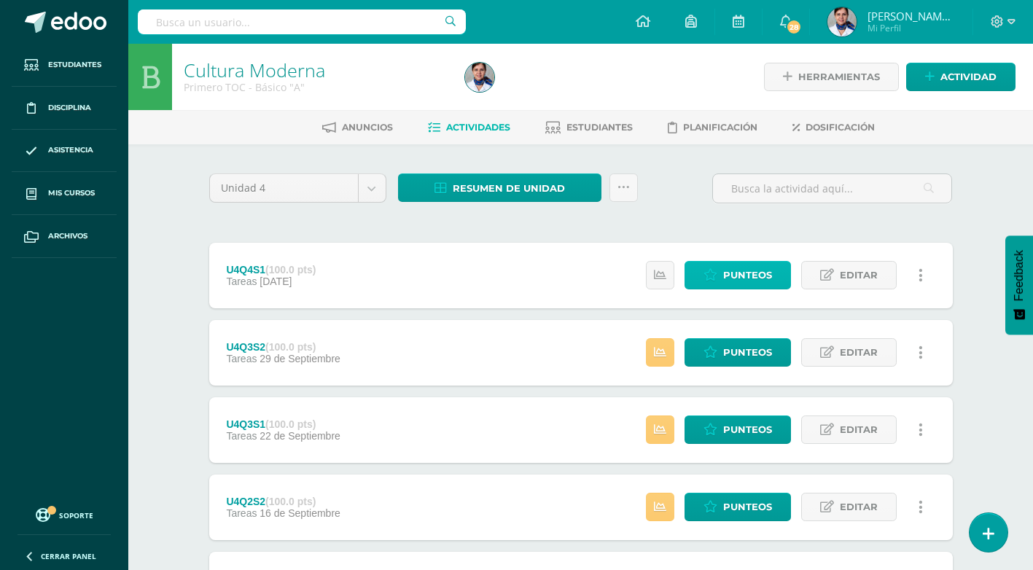
click at [741, 275] on span "Punteos" at bounding box center [747, 275] width 49 height 27
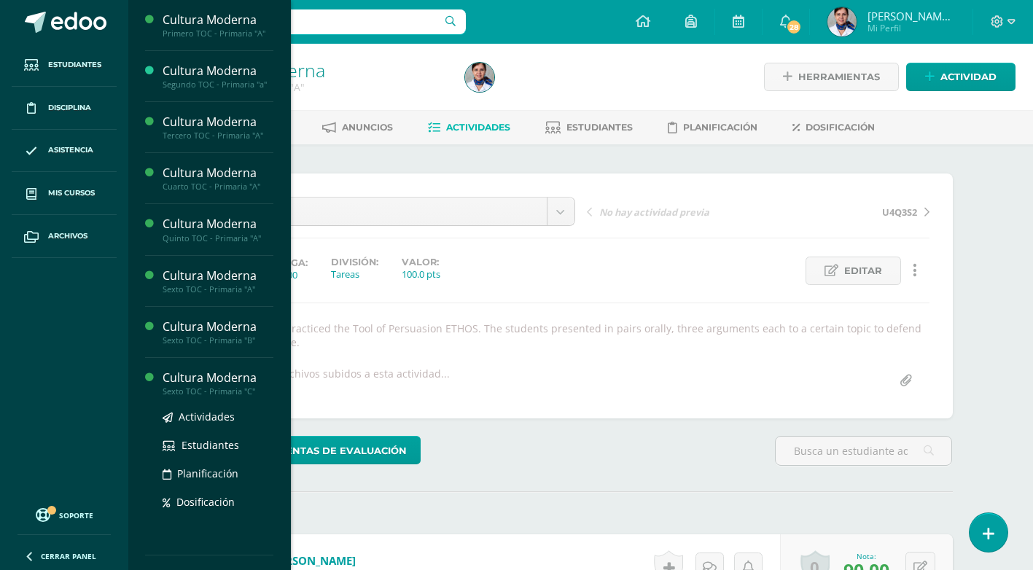
click at [222, 375] on div "Cultura Moderna" at bounding box center [218, 378] width 111 height 17
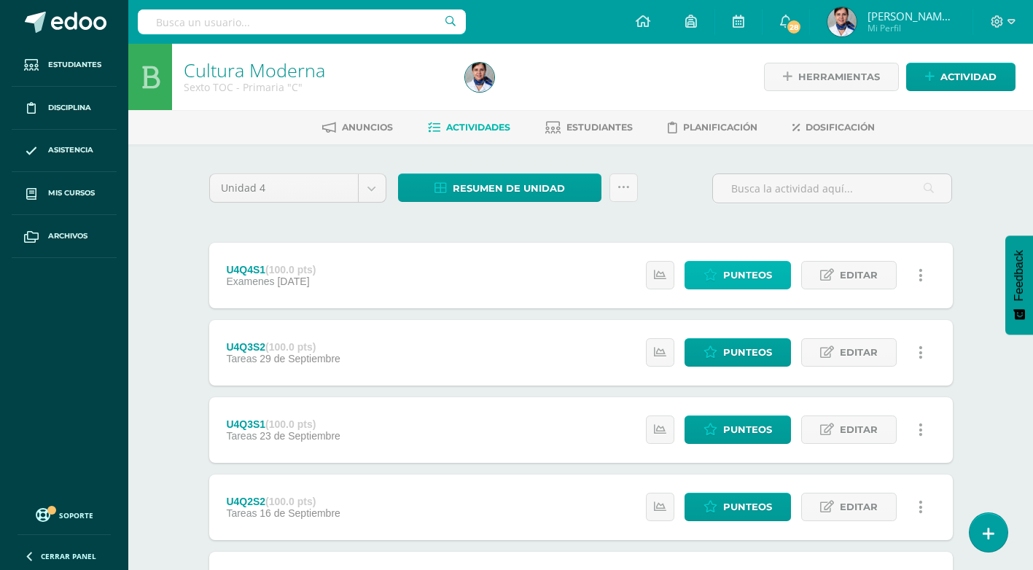
click at [729, 281] on span "Punteos" at bounding box center [747, 275] width 49 height 27
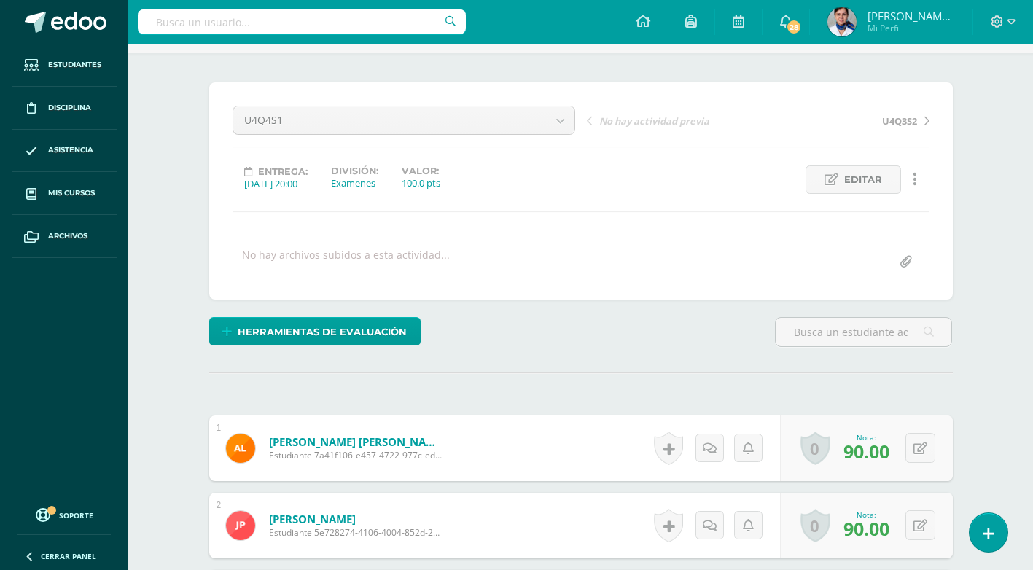
scroll to position [324, 0]
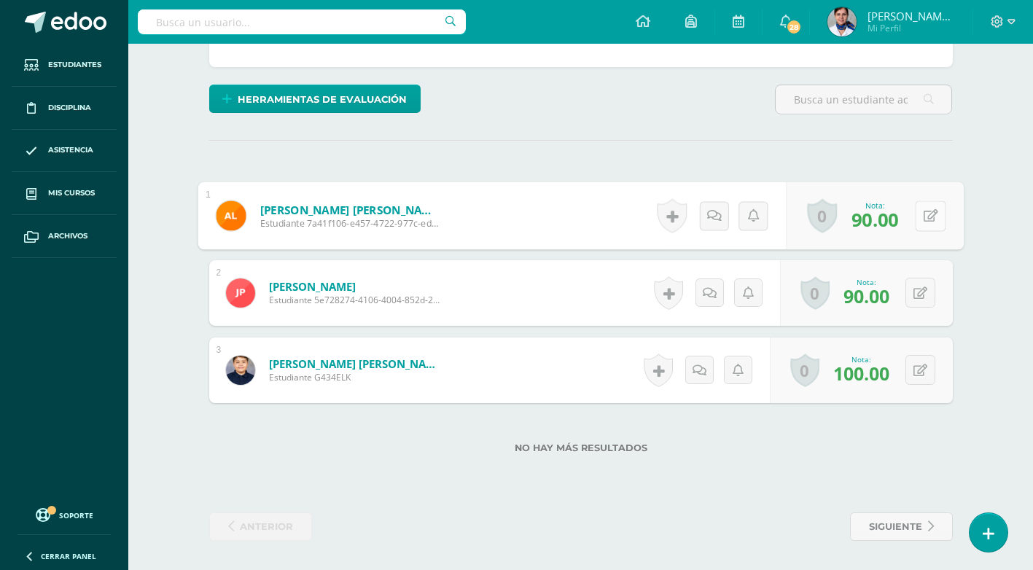
click at [920, 213] on button at bounding box center [930, 215] width 31 height 31
type input "100"
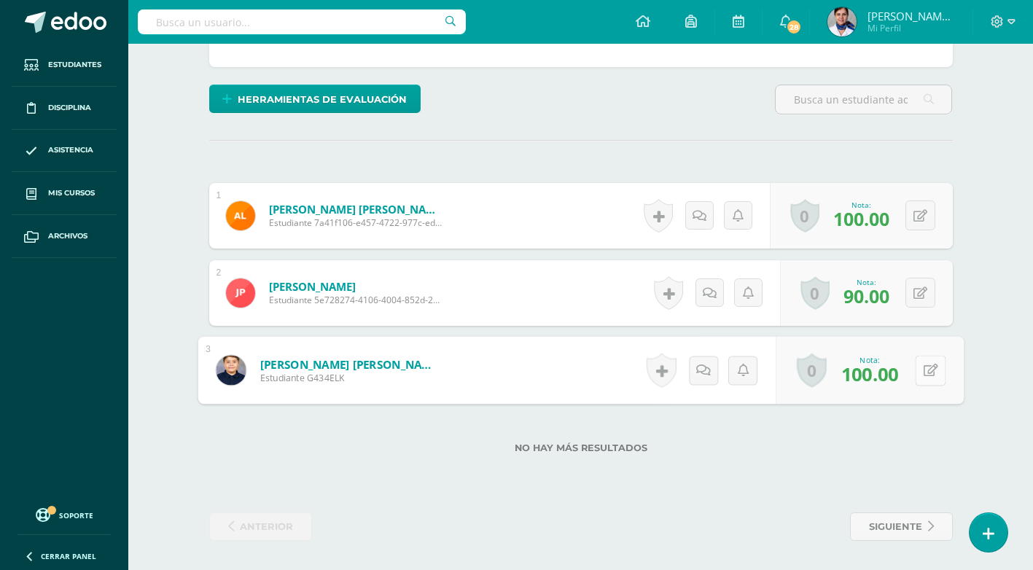
click at [919, 370] on button at bounding box center [930, 370] width 31 height 31
type input "75"
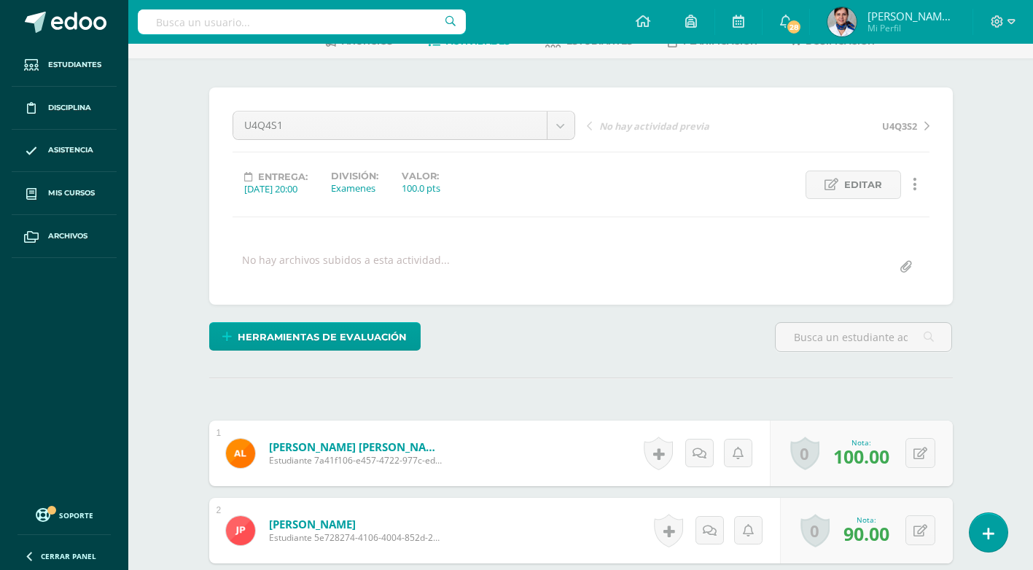
scroll to position [0, 0]
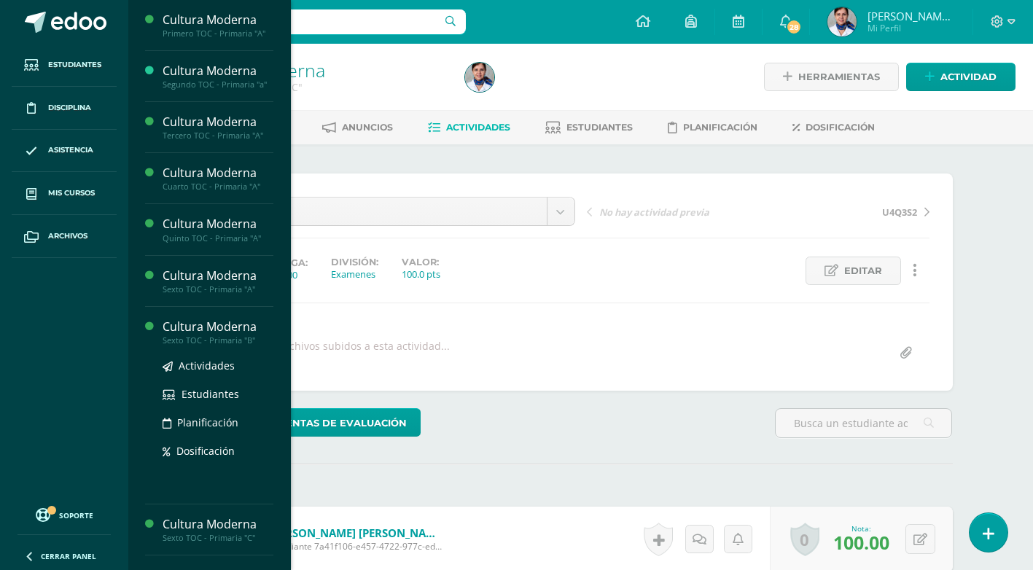
click at [228, 327] on div "Cultura Moderna" at bounding box center [218, 327] width 111 height 17
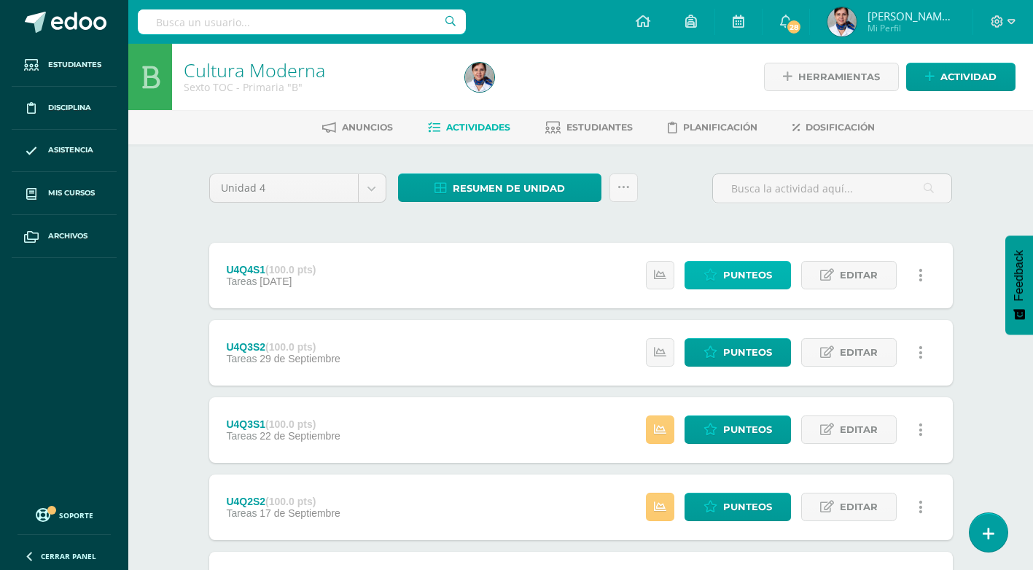
click at [750, 275] on span "Punteos" at bounding box center [747, 275] width 49 height 27
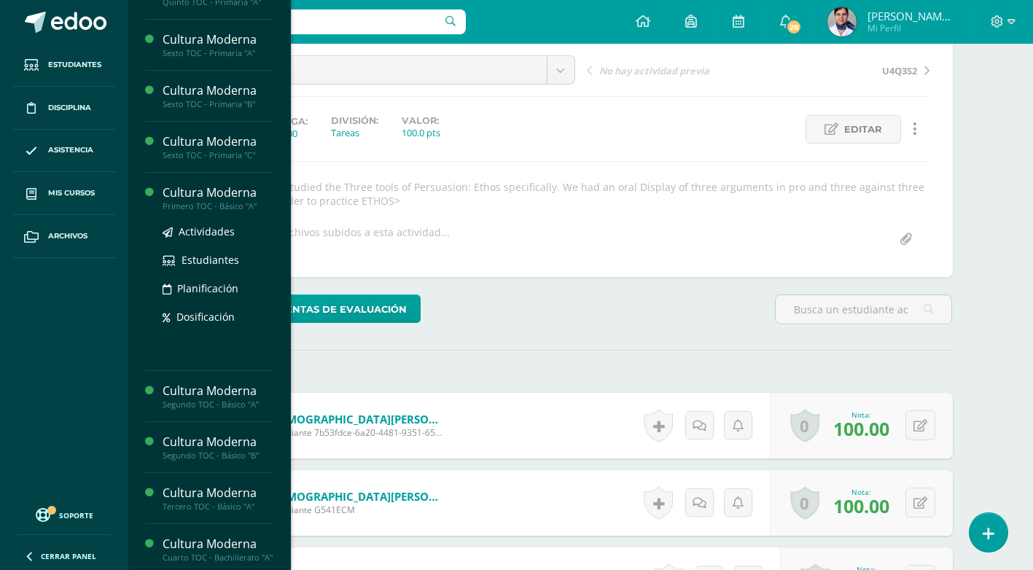
scroll to position [313, 0]
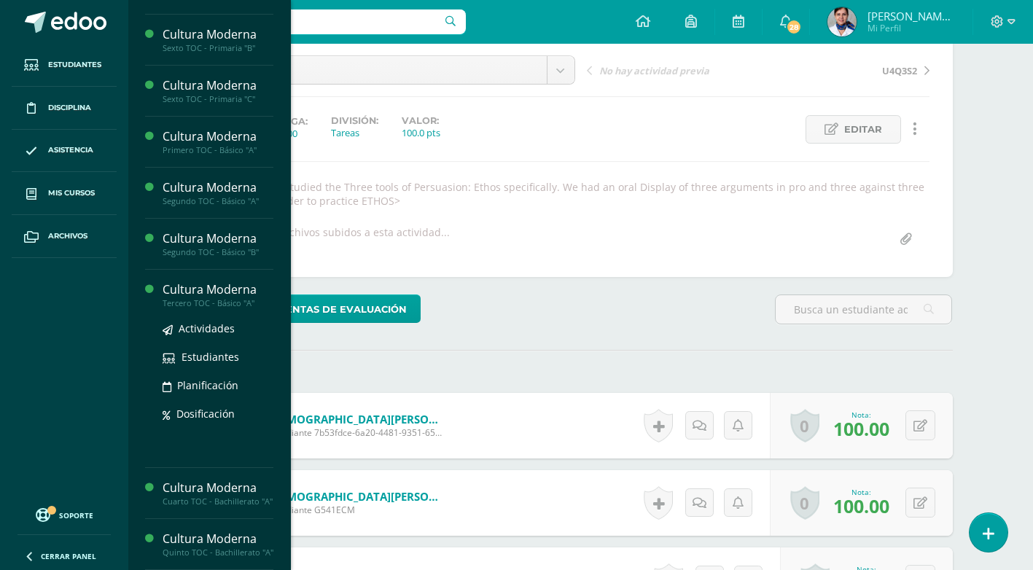
click at [231, 281] on div "Cultura Moderna" at bounding box center [218, 289] width 111 height 17
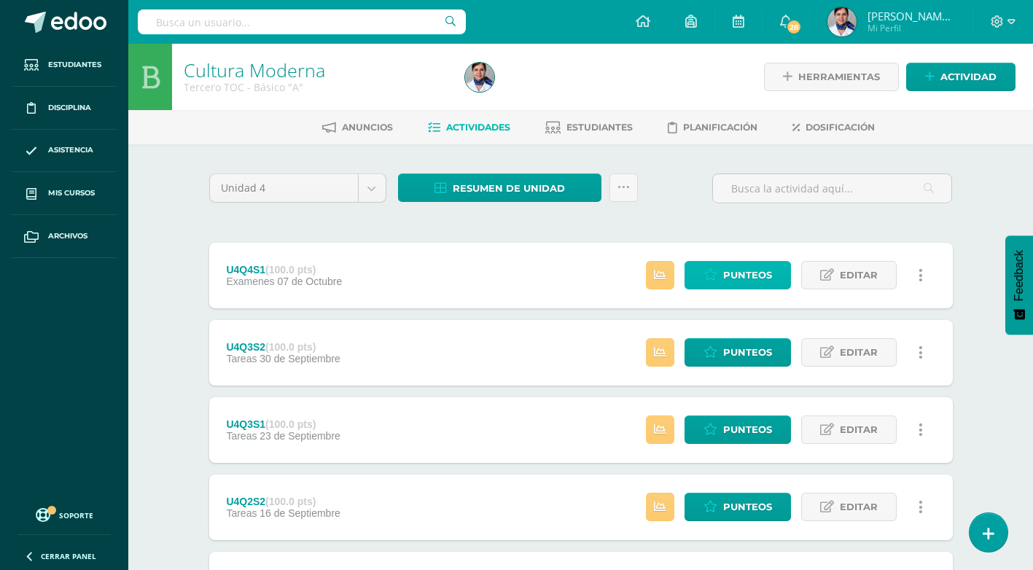
click at [752, 271] on span "Punteos" at bounding box center [747, 275] width 49 height 27
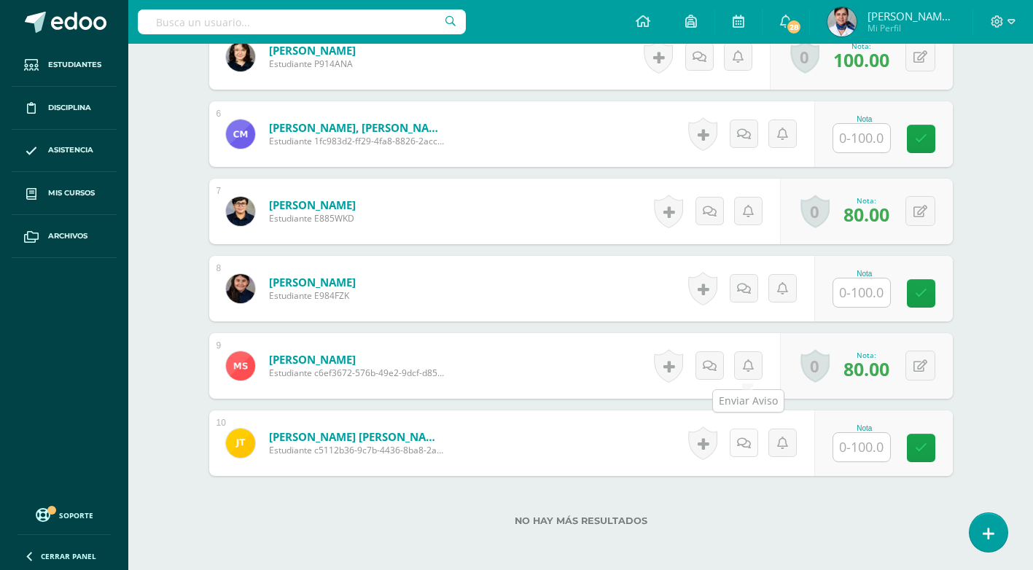
scroll to position [865, 0]
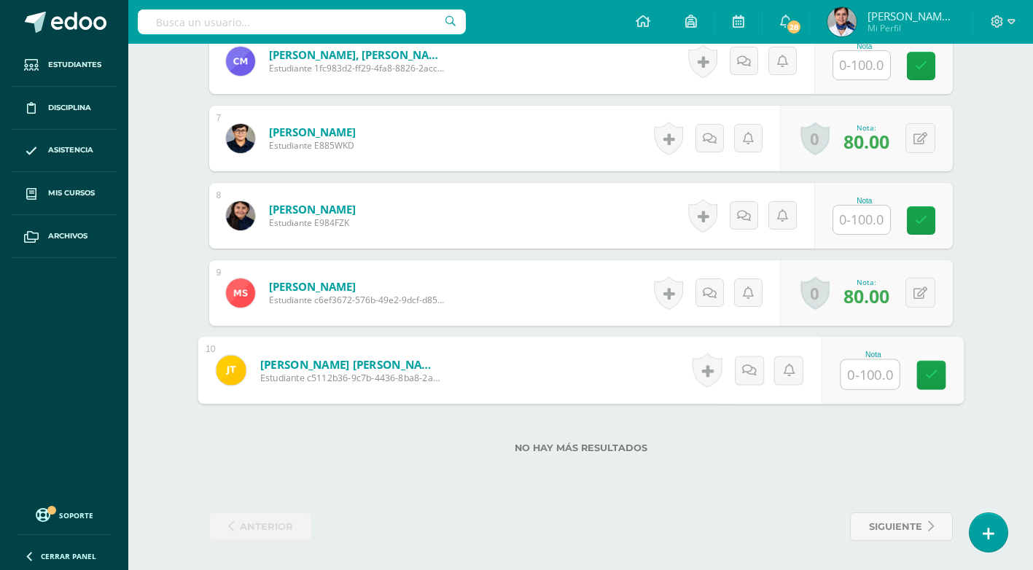
click at [861, 375] on input "text" at bounding box center [870, 374] width 58 height 29
type input "100"
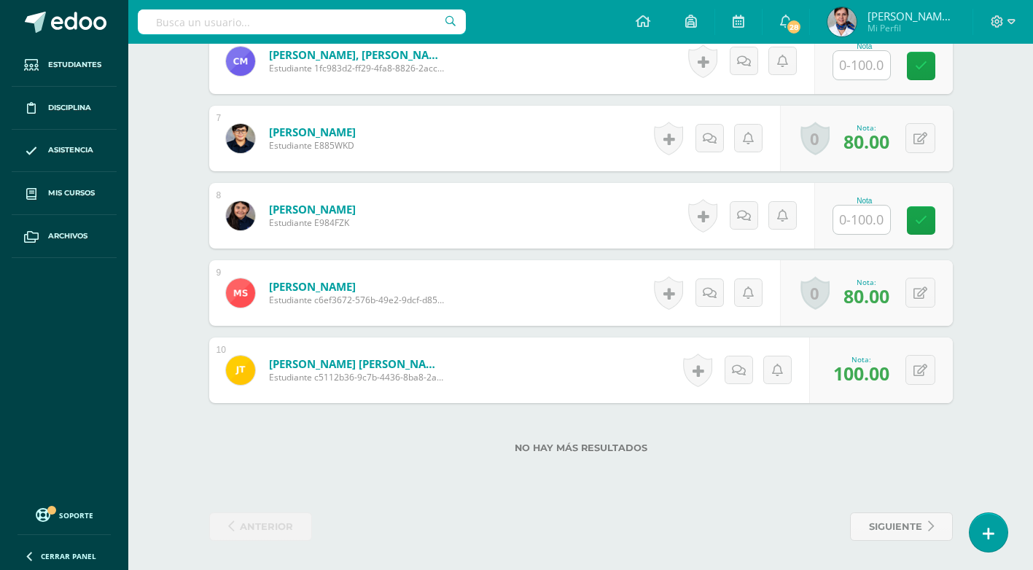
scroll to position [573, 0]
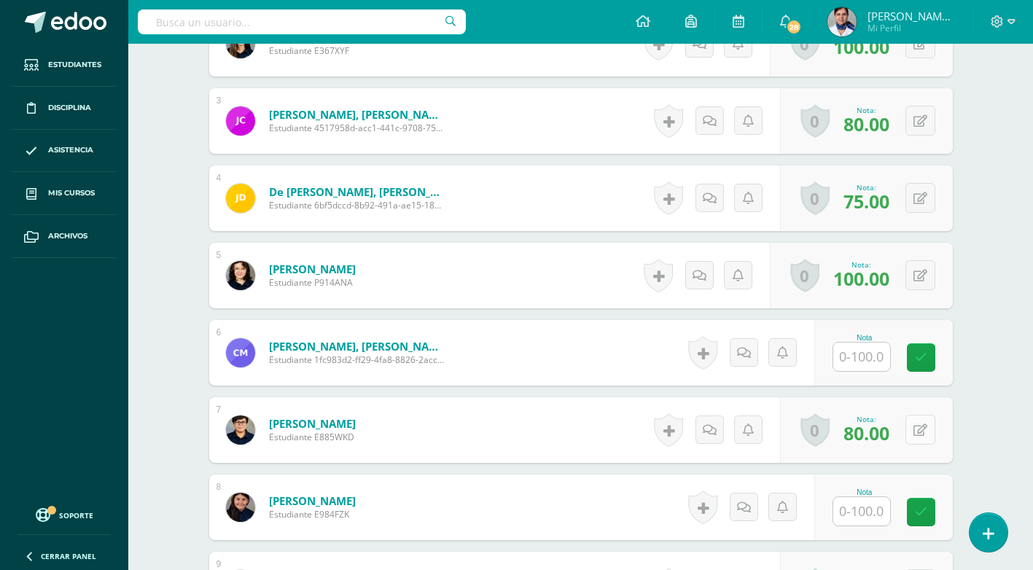
click at [919, 426] on button at bounding box center [920, 430] width 30 height 30
type input "100"
click at [892, 432] on icon at bounding box center [891, 435] width 13 height 12
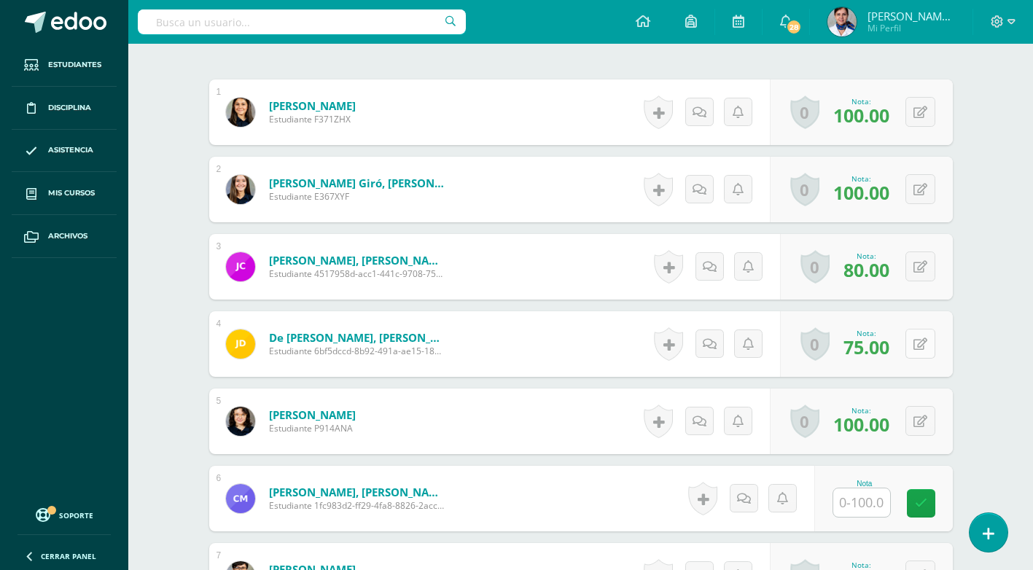
click at [918, 347] on button at bounding box center [920, 344] width 30 height 30
click at [918, 347] on link at bounding box center [921, 344] width 28 height 28
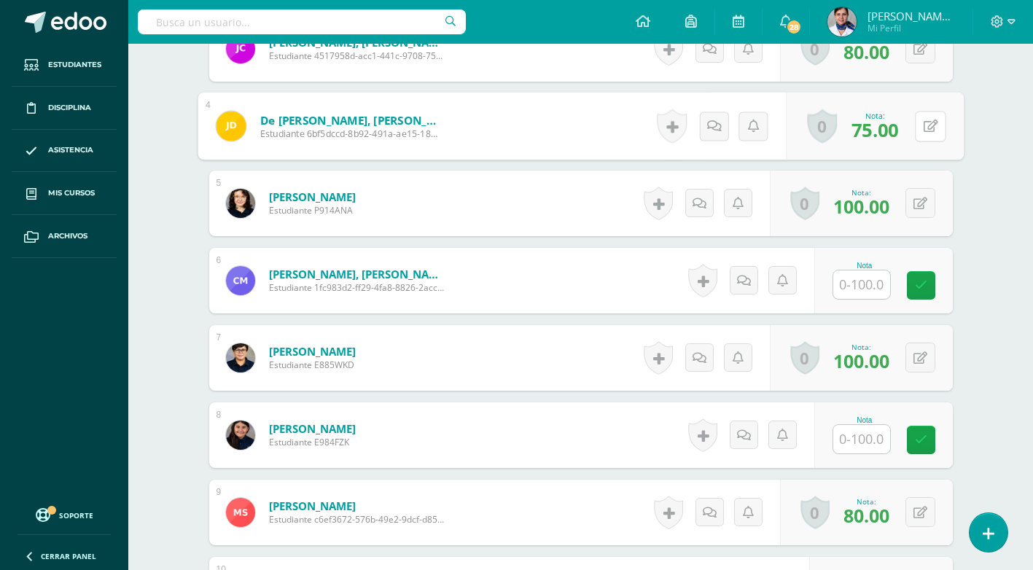
scroll to position [646, 0]
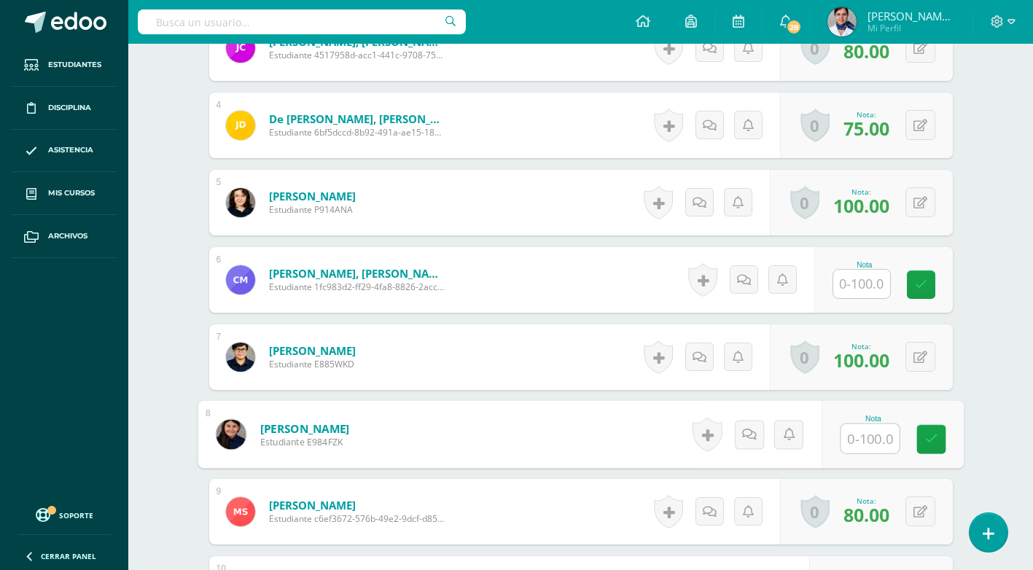
click at [870, 437] on input "text" at bounding box center [870, 438] width 58 height 29
type input "100"
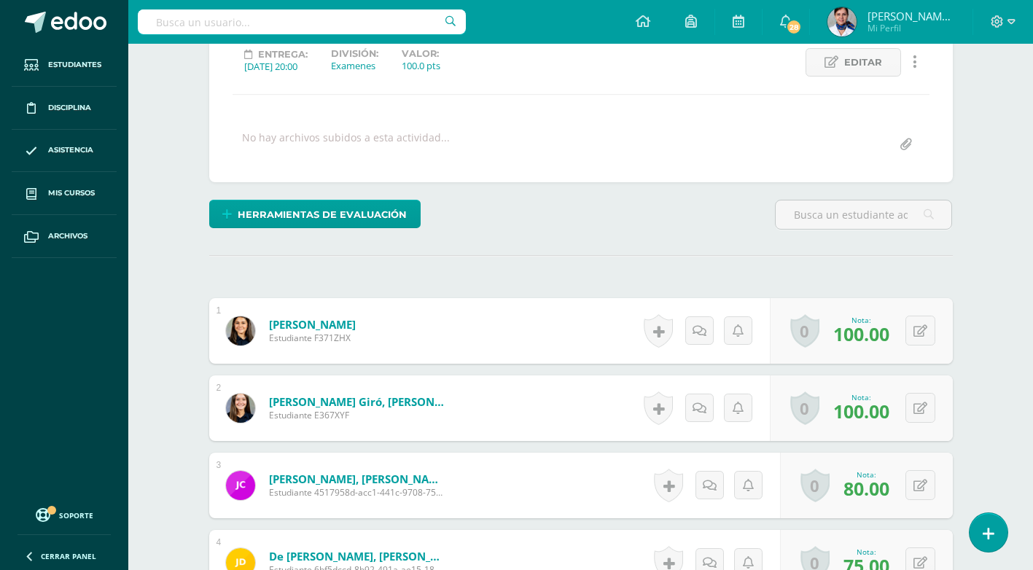
scroll to position [0, 0]
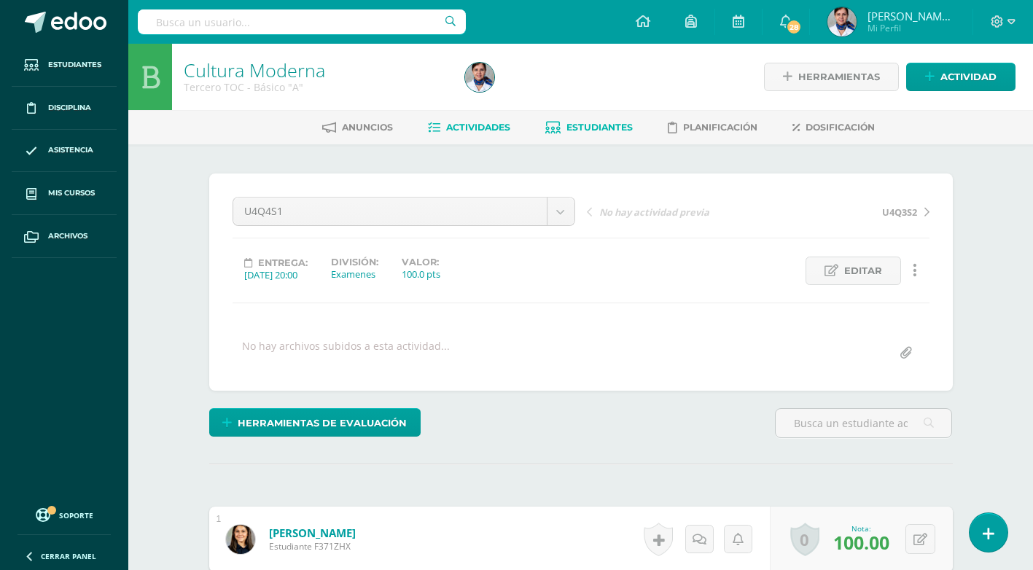
click at [587, 124] on span "Estudiantes" at bounding box center [599, 127] width 66 height 11
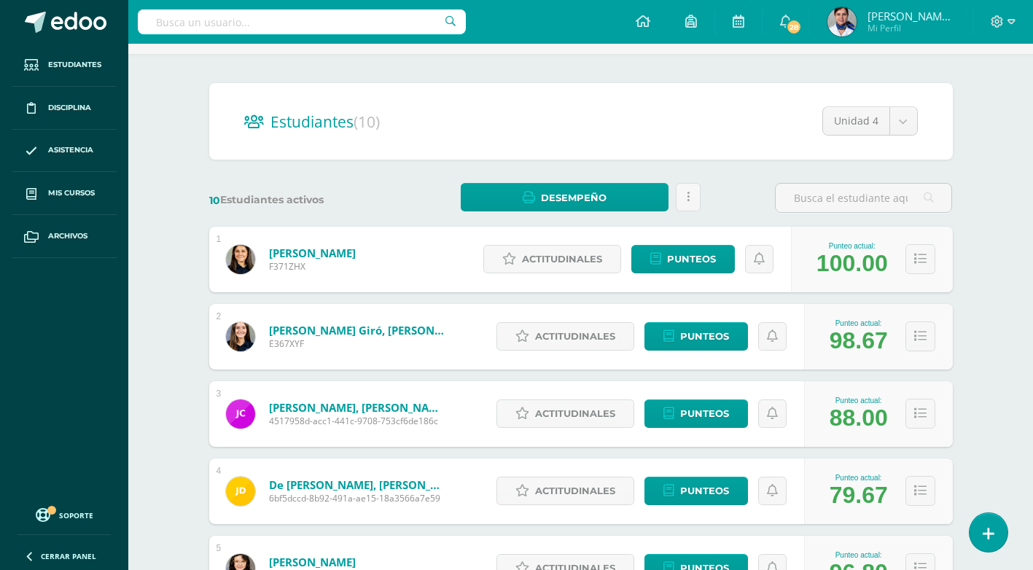
scroll to position [73, 0]
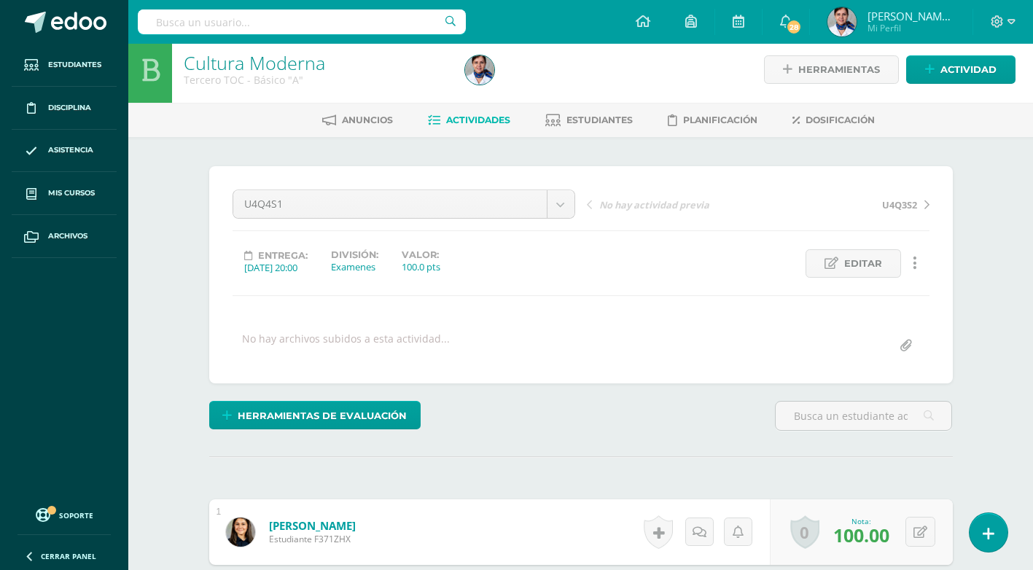
scroll to position [17, 0]
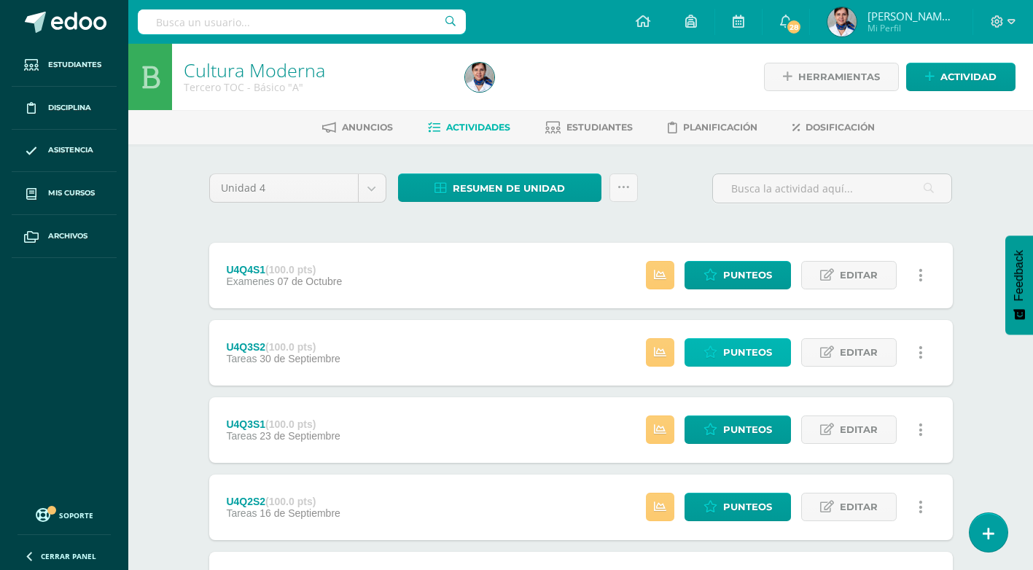
click at [755, 358] on span "Punteos" at bounding box center [747, 352] width 49 height 27
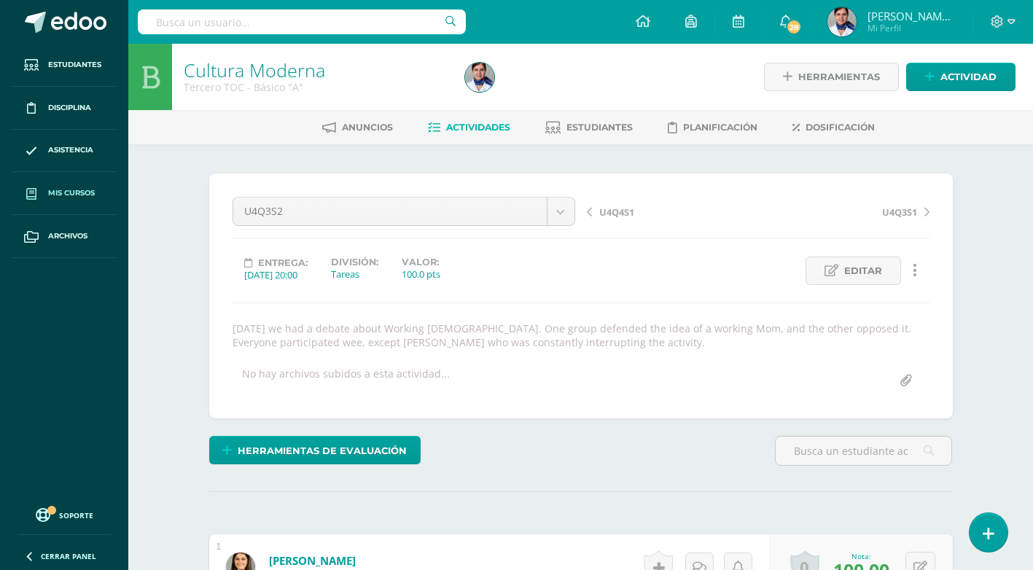
scroll to position [1, 0]
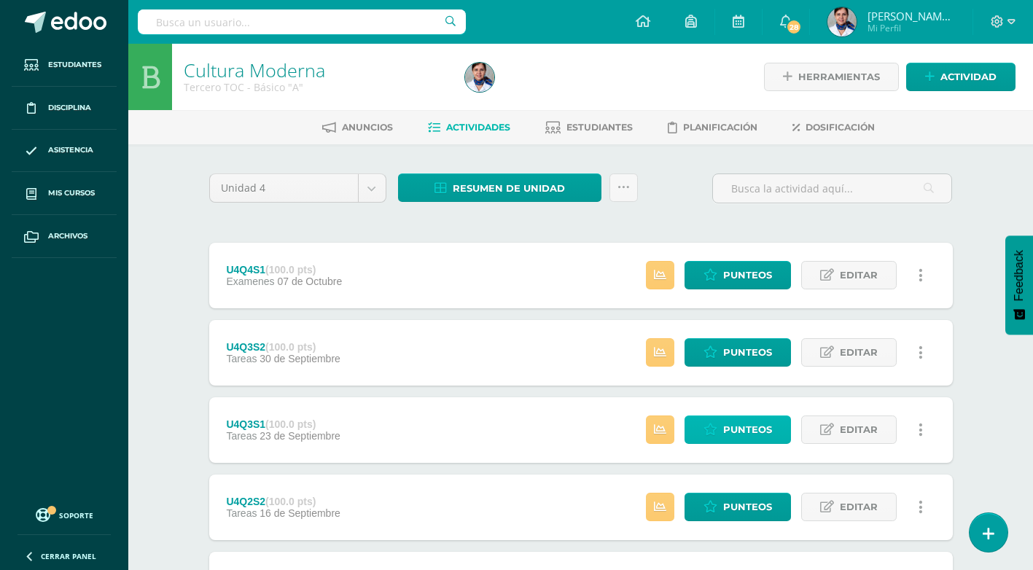
click at [747, 439] on span "Punteos" at bounding box center [747, 429] width 49 height 27
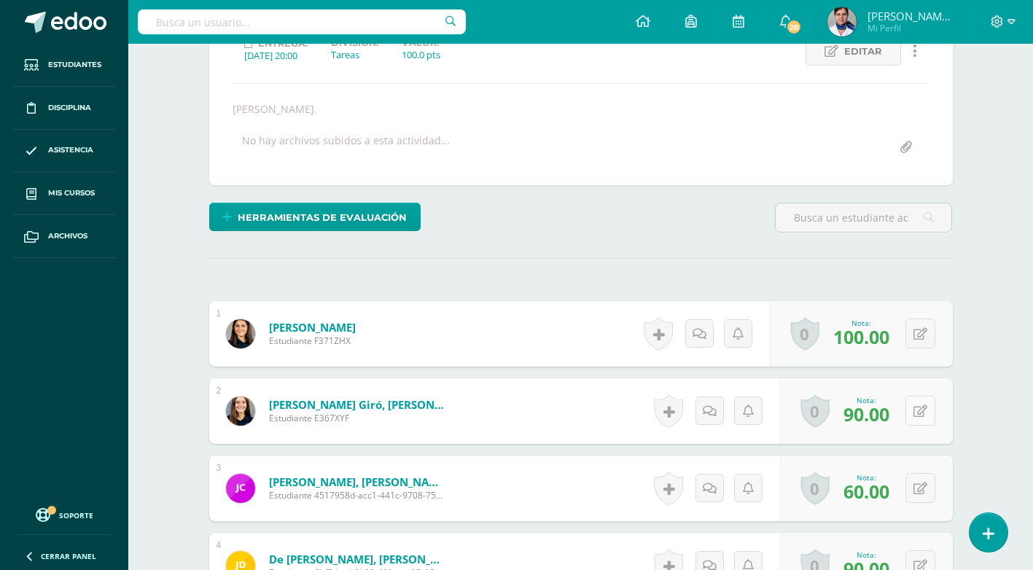
scroll to position [220, 0]
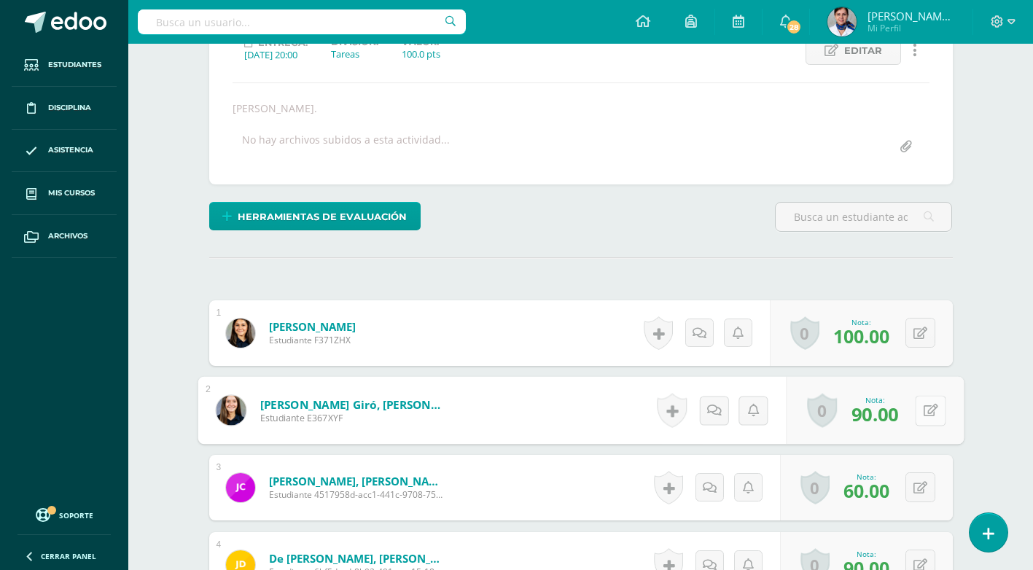
click at [919, 411] on button at bounding box center [930, 410] width 31 height 31
type input "100"
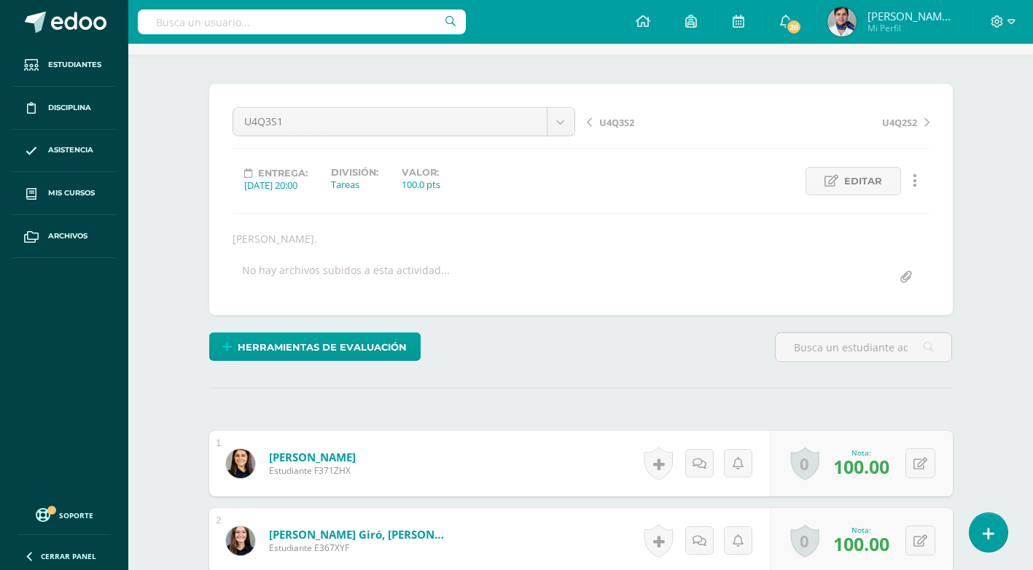
scroll to position [0, 0]
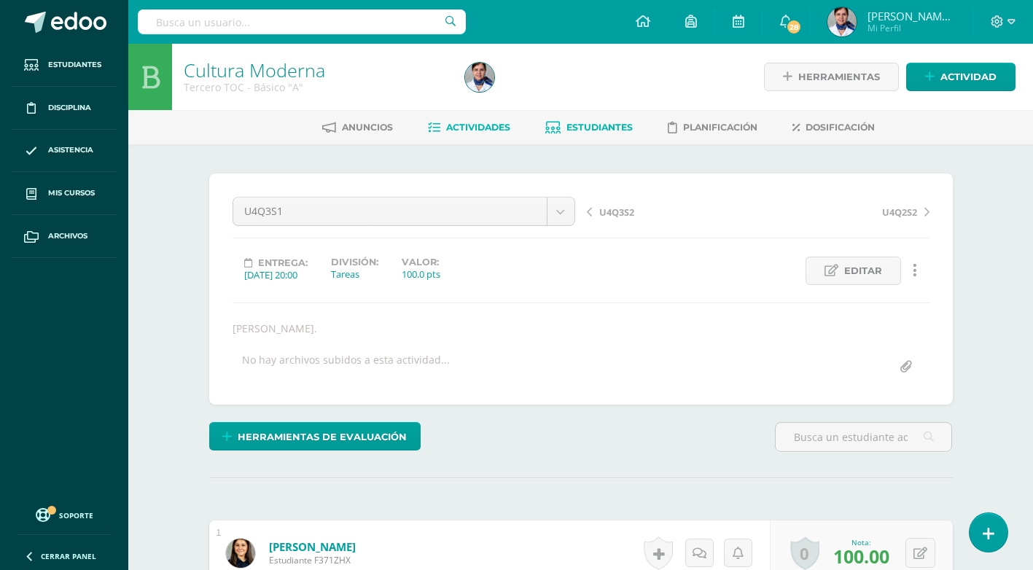
click at [590, 127] on span "Estudiantes" at bounding box center [599, 127] width 66 height 11
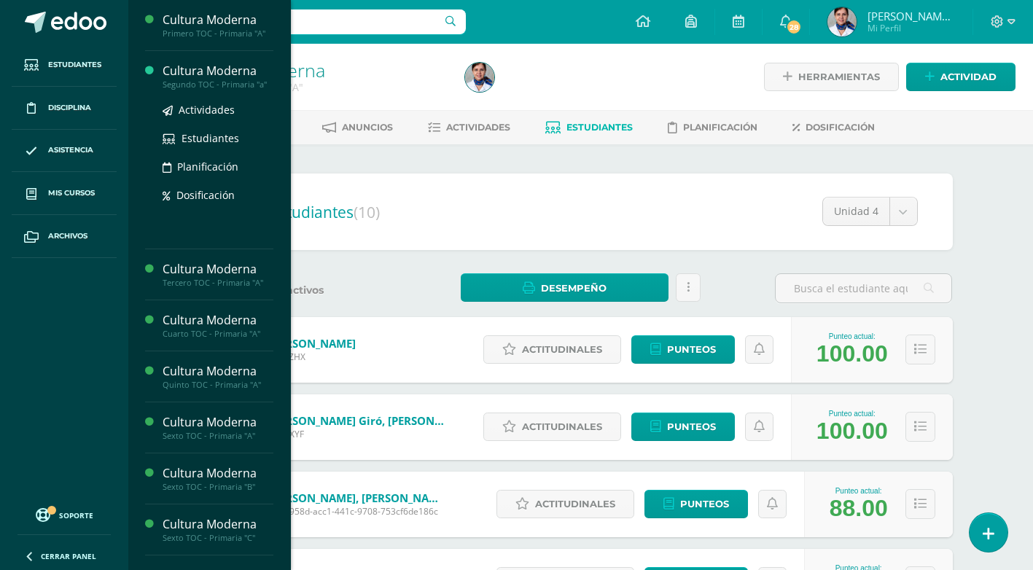
click at [225, 71] on div "Cultura Moderna" at bounding box center [218, 71] width 111 height 17
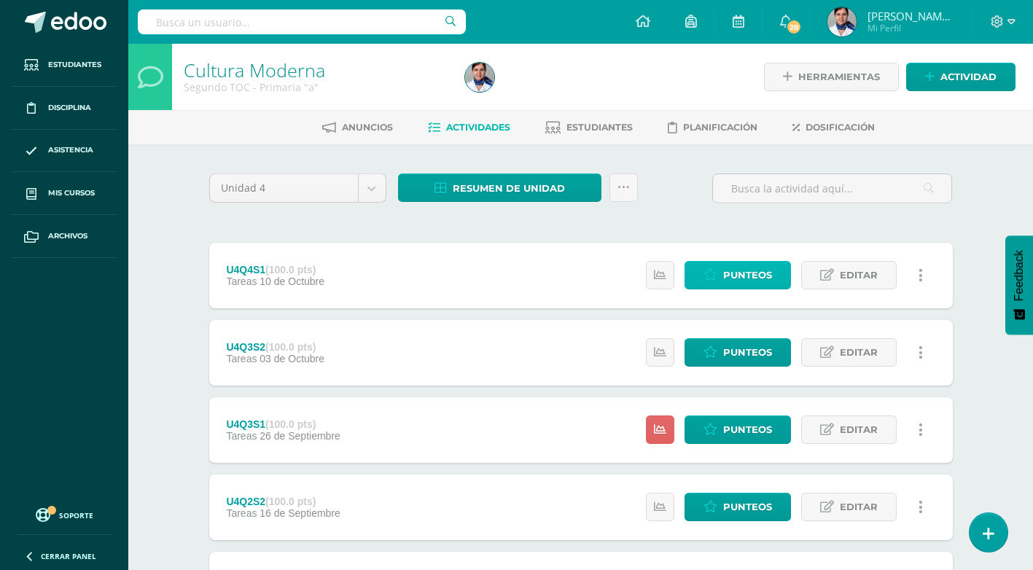
click at [755, 279] on span "Punteos" at bounding box center [747, 275] width 49 height 27
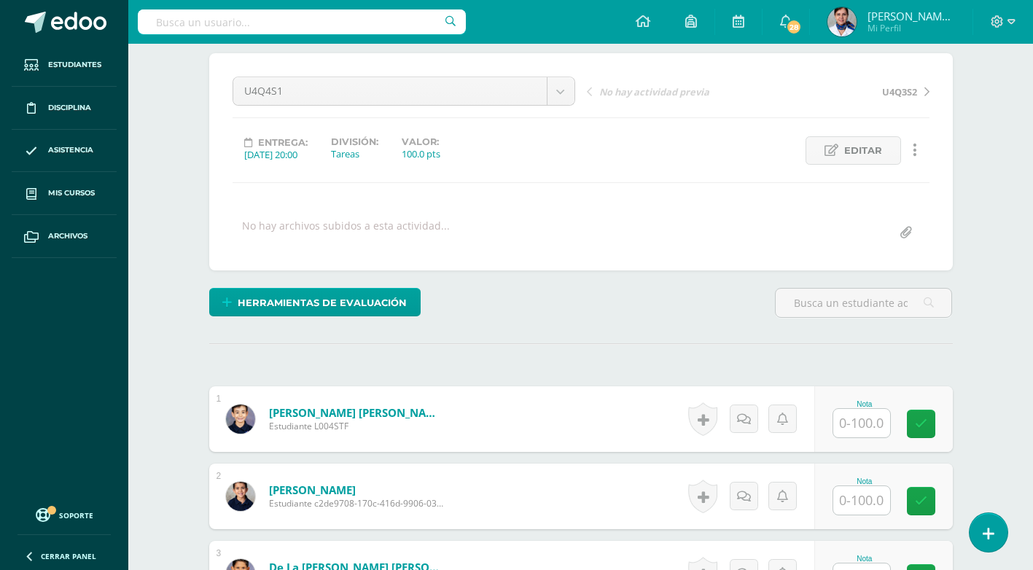
scroll to position [292, 0]
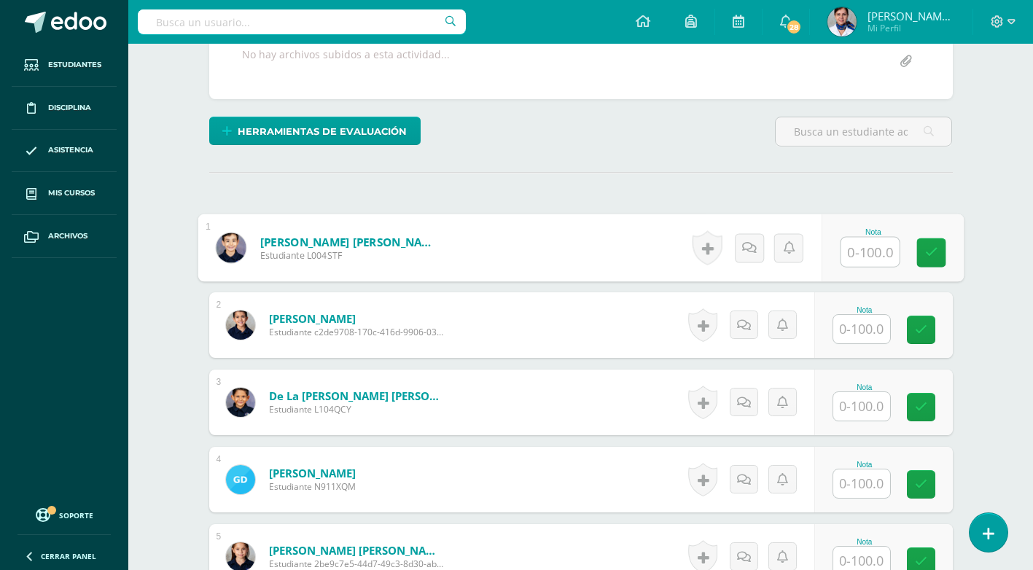
click at [852, 252] on input "text" at bounding box center [870, 252] width 58 height 29
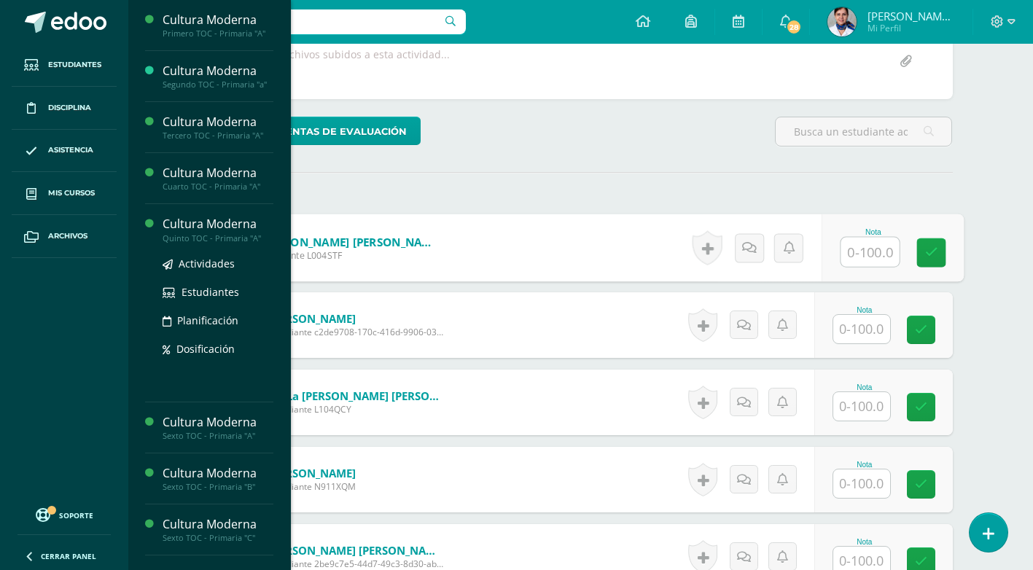
click at [215, 221] on div "Cultura Moderna" at bounding box center [218, 224] width 111 height 17
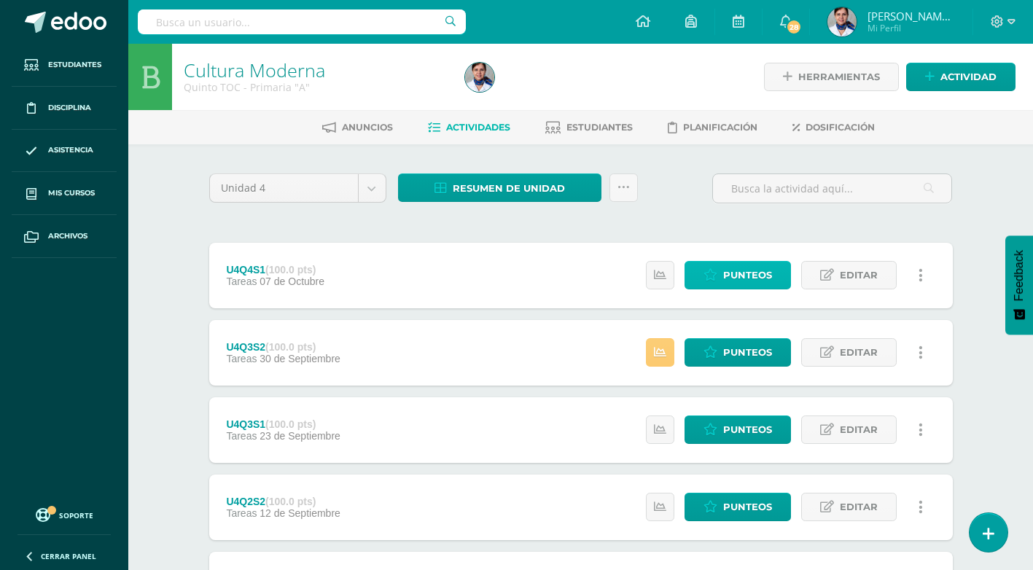
click at [749, 281] on span "Punteos" at bounding box center [747, 275] width 49 height 27
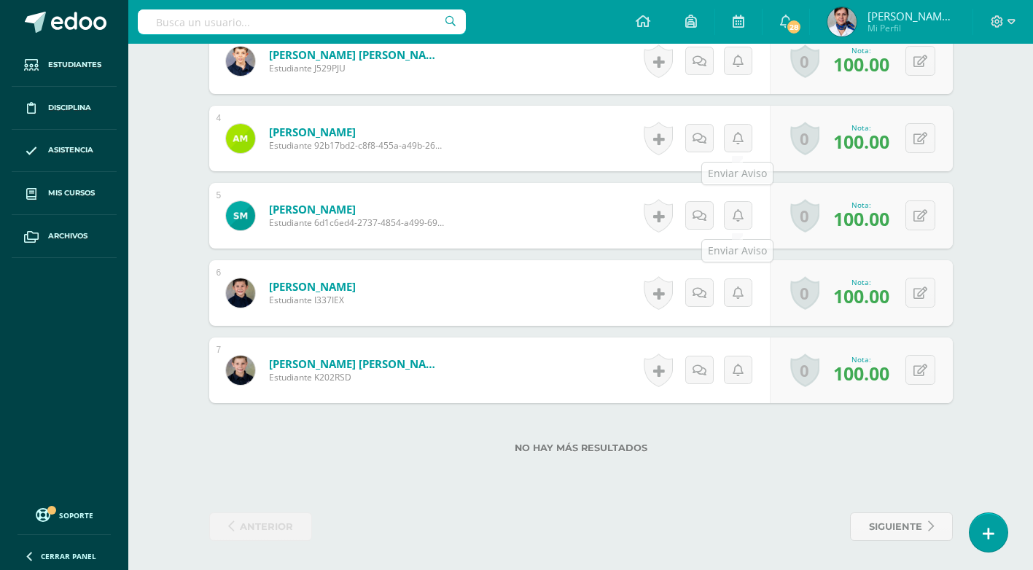
scroll to position [50, 0]
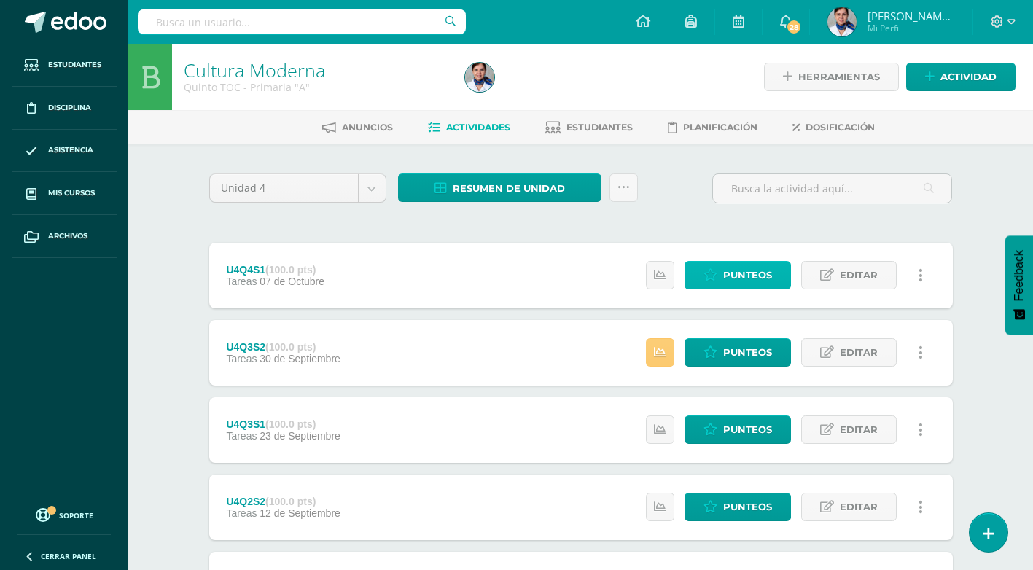
click at [743, 281] on span "Punteos" at bounding box center [747, 275] width 49 height 27
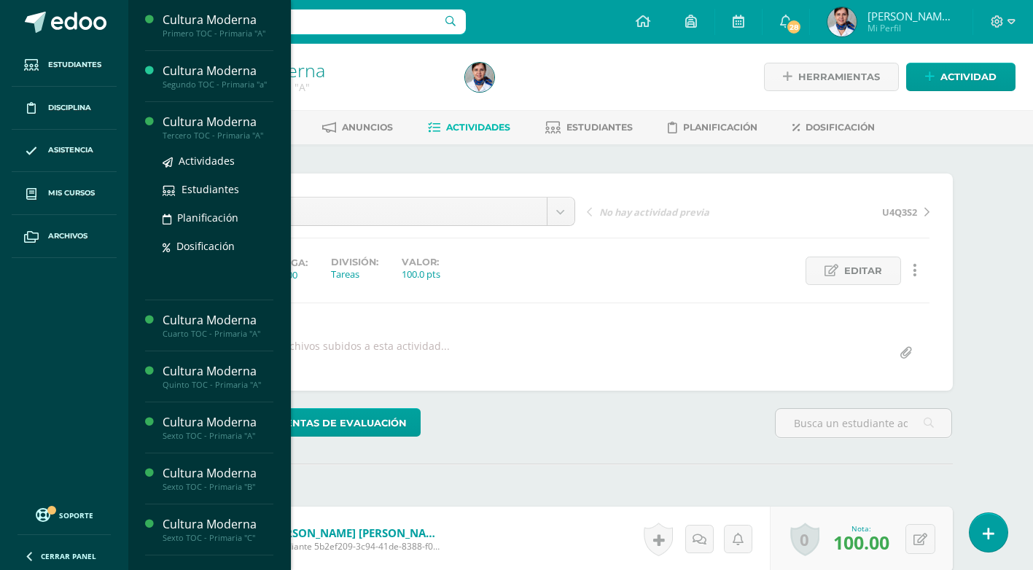
click at [217, 120] on div "Cultura Moderna" at bounding box center [218, 122] width 111 height 17
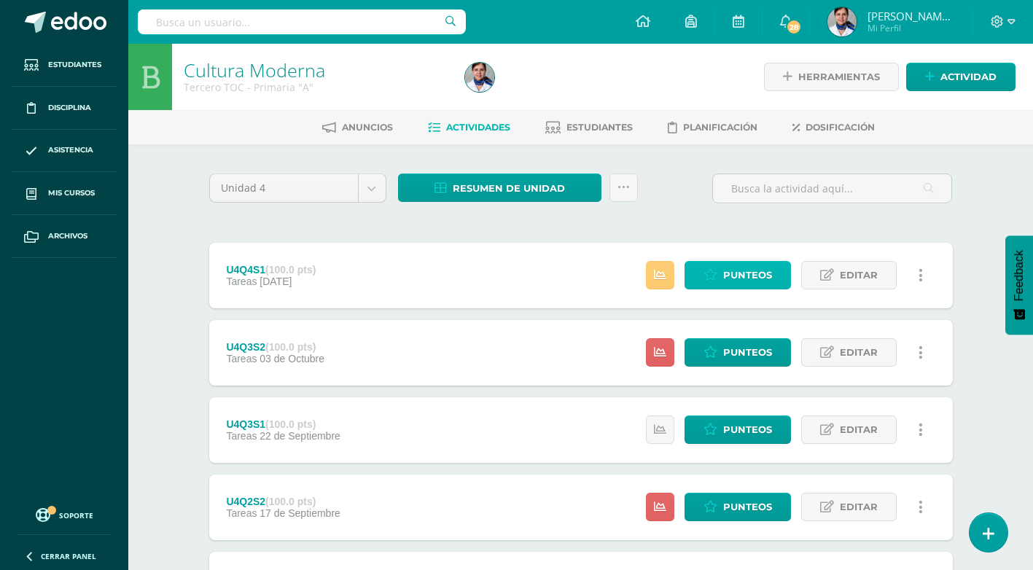
click at [733, 279] on span "Punteos" at bounding box center [747, 275] width 49 height 27
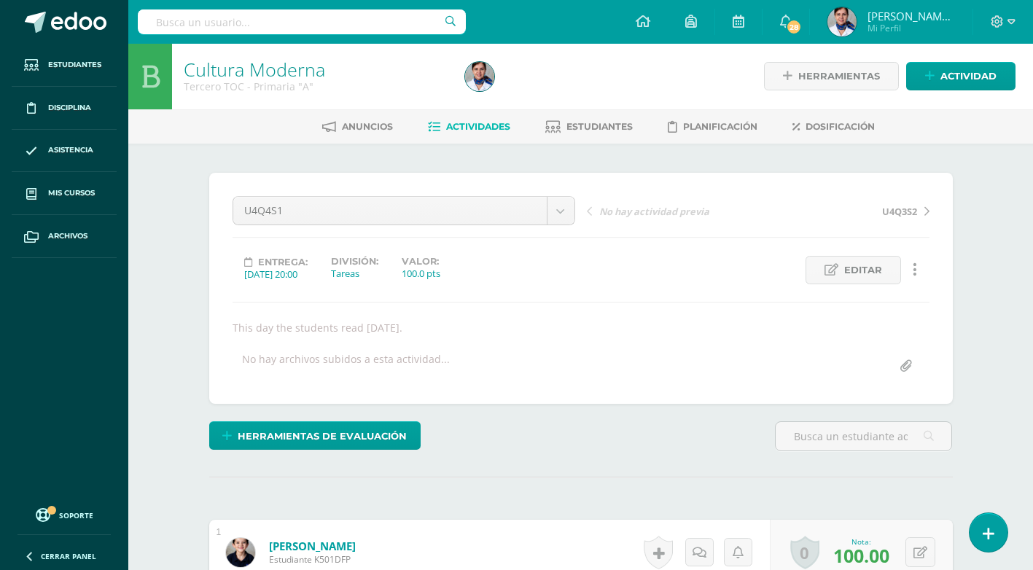
scroll to position [1, 0]
